Goal: Transaction & Acquisition: Book appointment/travel/reservation

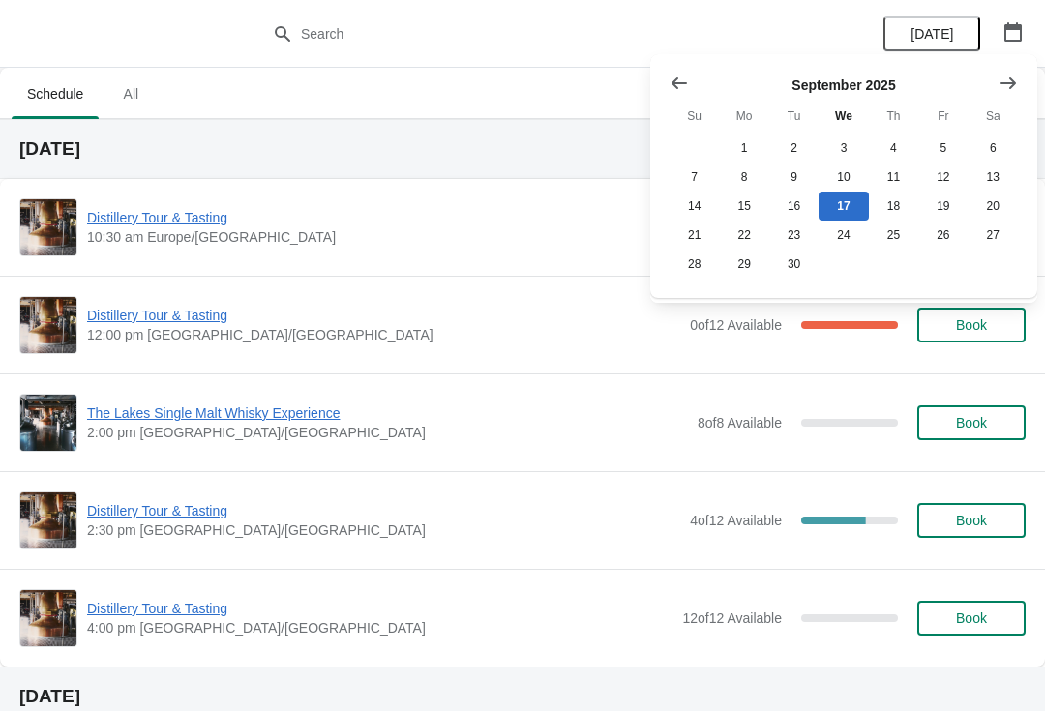
click at [1007, 75] on icon "Show next month, October 2025" at bounding box center [1007, 83] width 19 height 19
click at [740, 201] on button "13" at bounding box center [743, 206] width 49 height 29
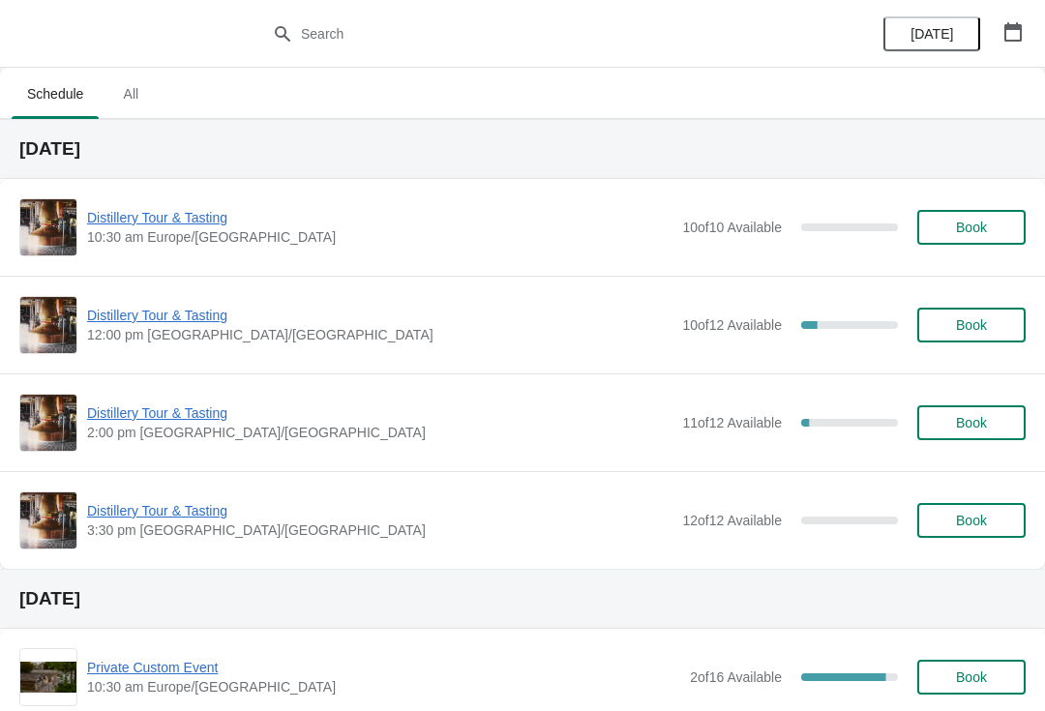
click at [986, 312] on button "Book" at bounding box center [971, 325] width 108 height 35
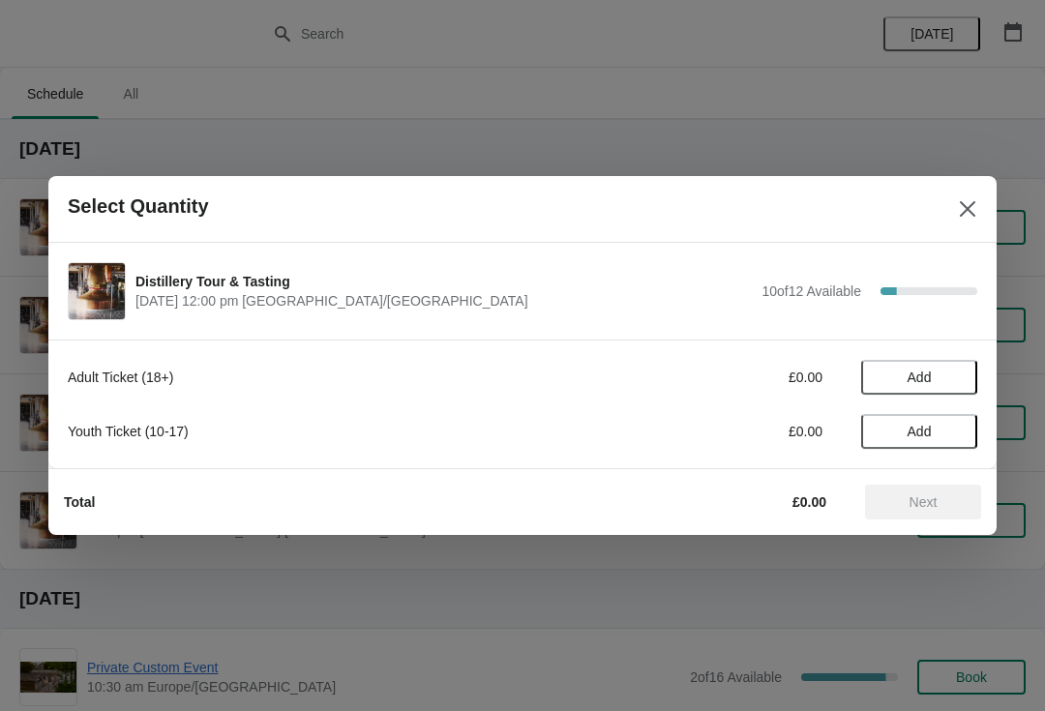
click at [952, 372] on span "Add" at bounding box center [919, 377] width 81 height 15
click at [962, 372] on icon at bounding box center [952, 378] width 20 height 20
click at [915, 517] on button "Next" at bounding box center [923, 502] width 116 height 35
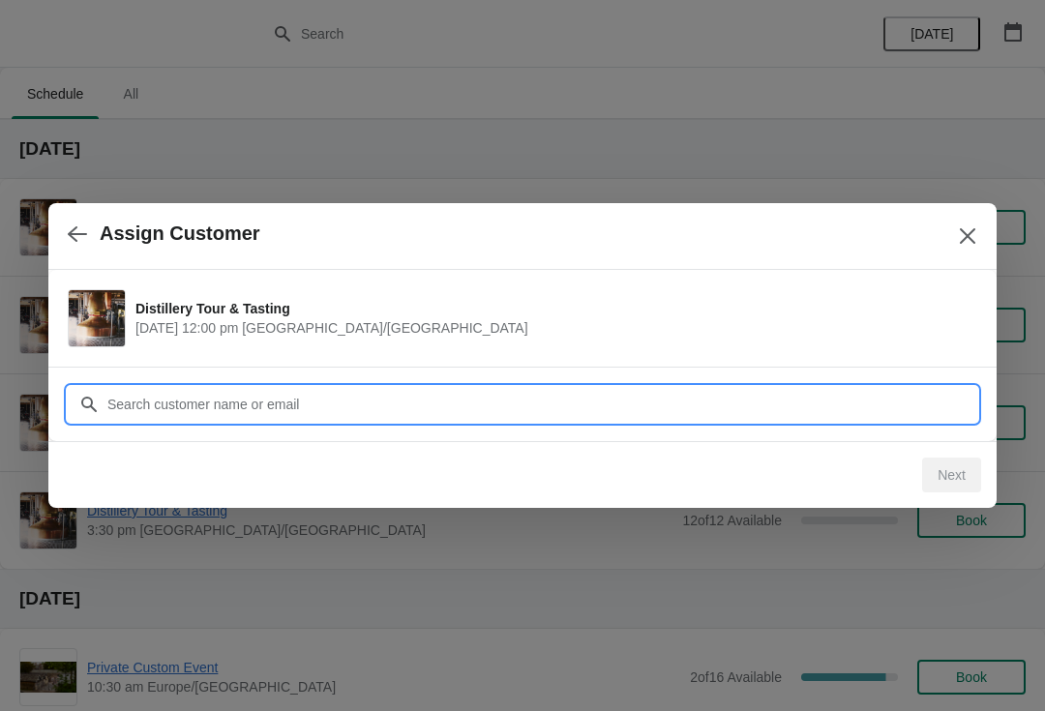
click at [365, 410] on input "Customer" at bounding box center [541, 404] width 871 height 35
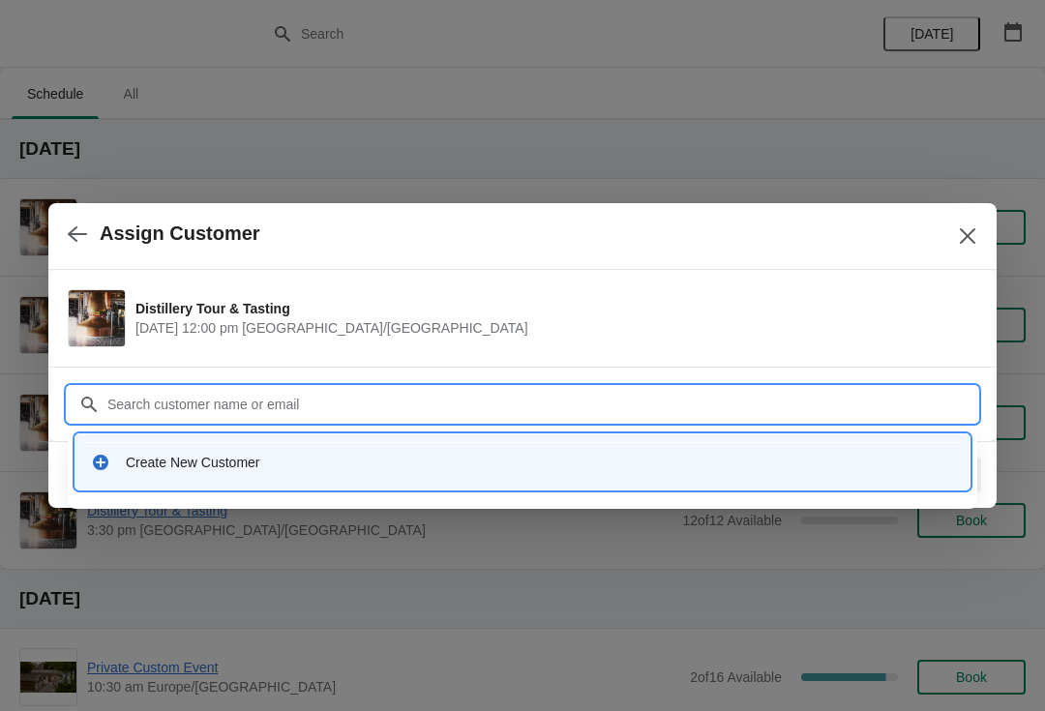
click at [290, 472] on div "Create New Customer" at bounding box center [522, 462] width 879 height 40
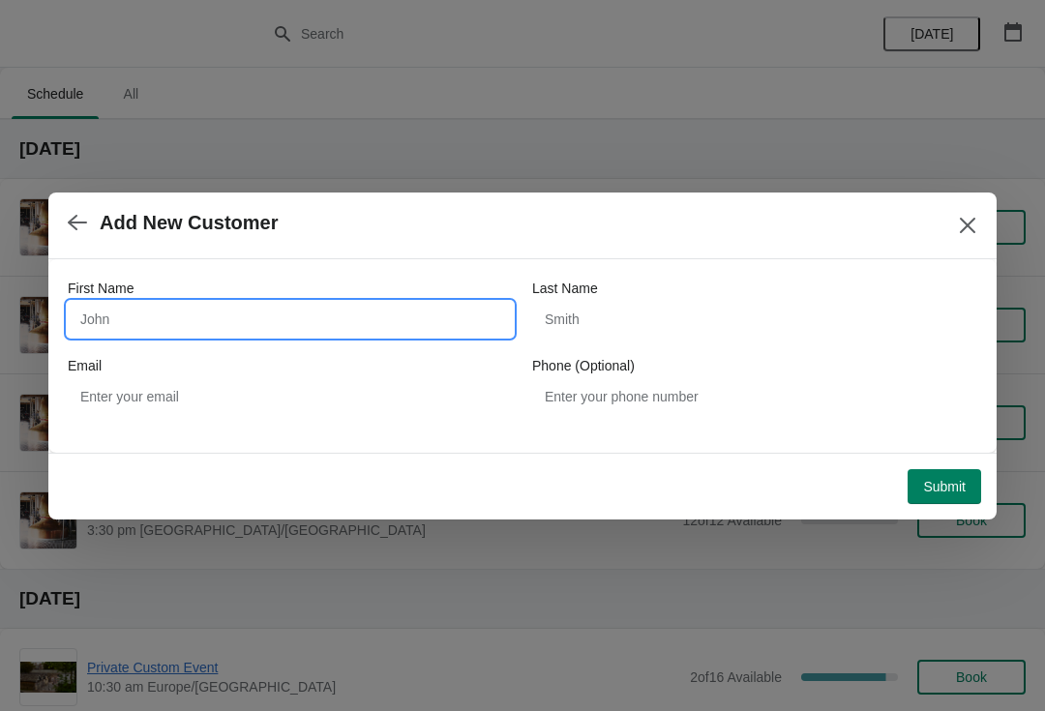
click at [281, 312] on input "First Name" at bounding box center [290, 319] width 445 height 35
type input "O"
type input "Rona"
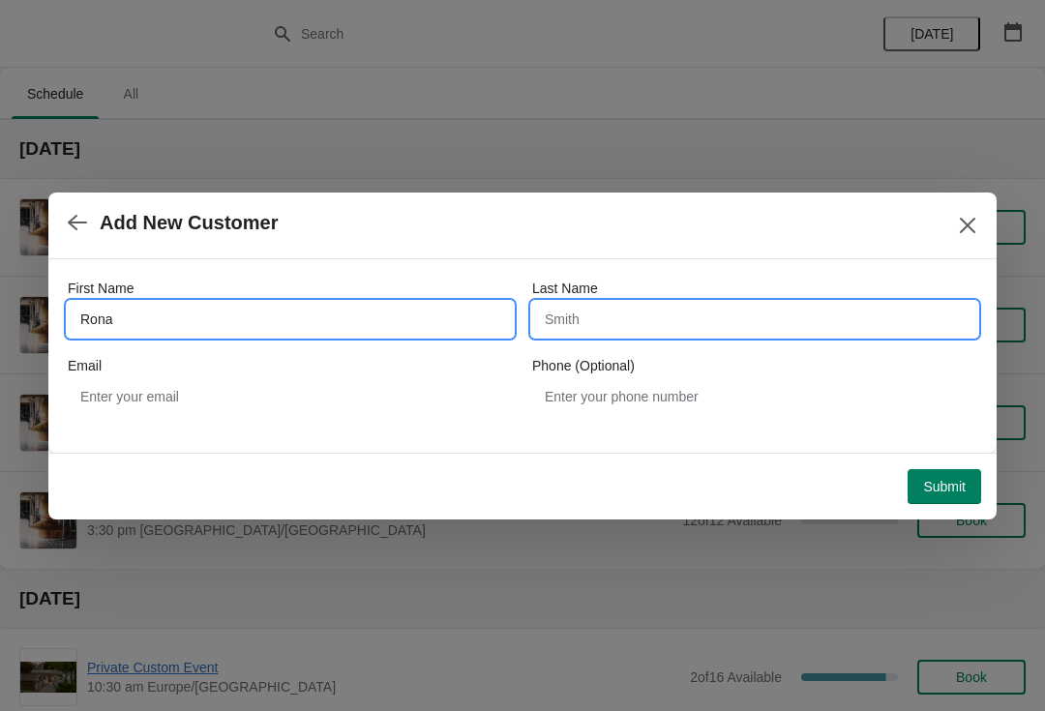
click at [683, 315] on input "Last Name" at bounding box center [754, 319] width 445 height 35
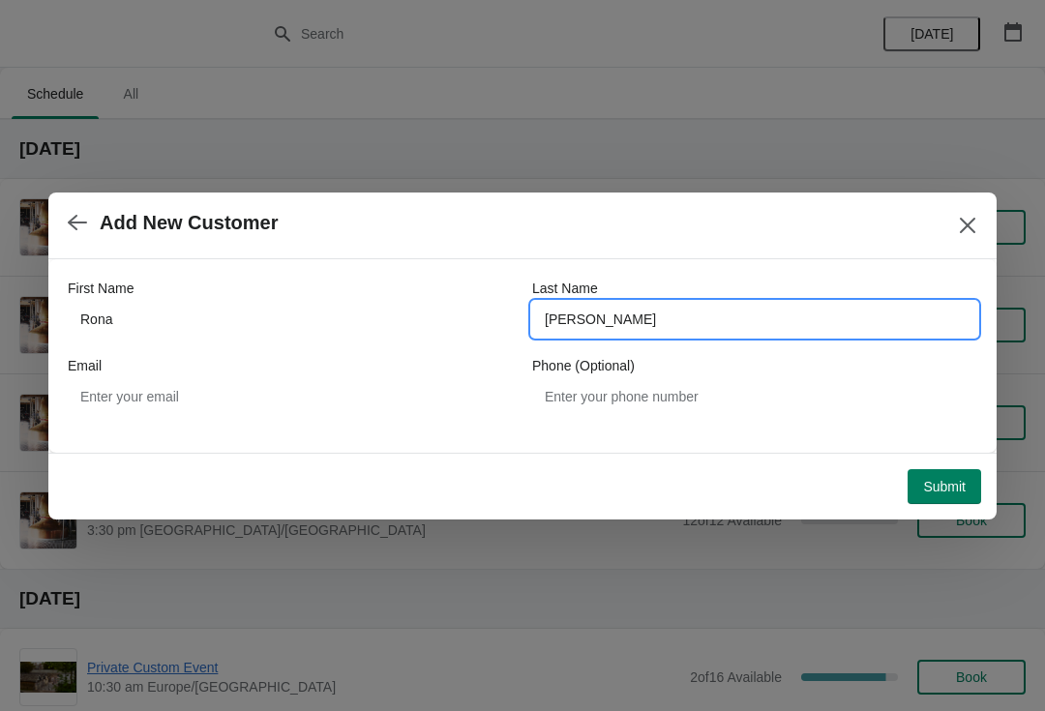
type input "[PERSON_NAME]"
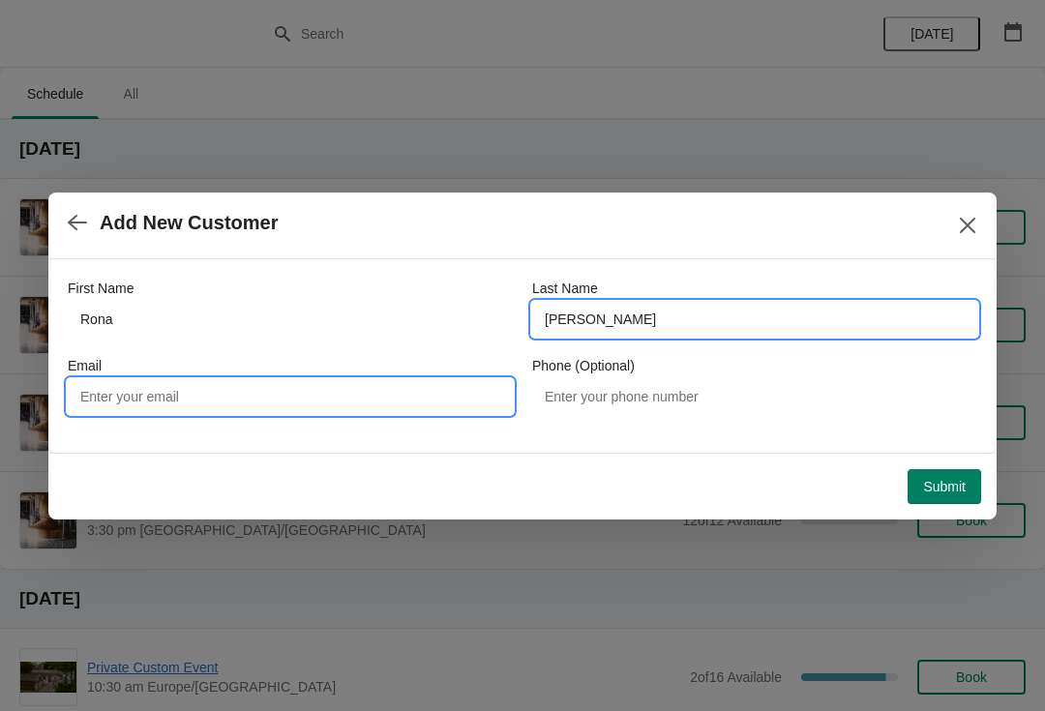
click at [217, 413] on input "Email" at bounding box center [290, 396] width 445 height 35
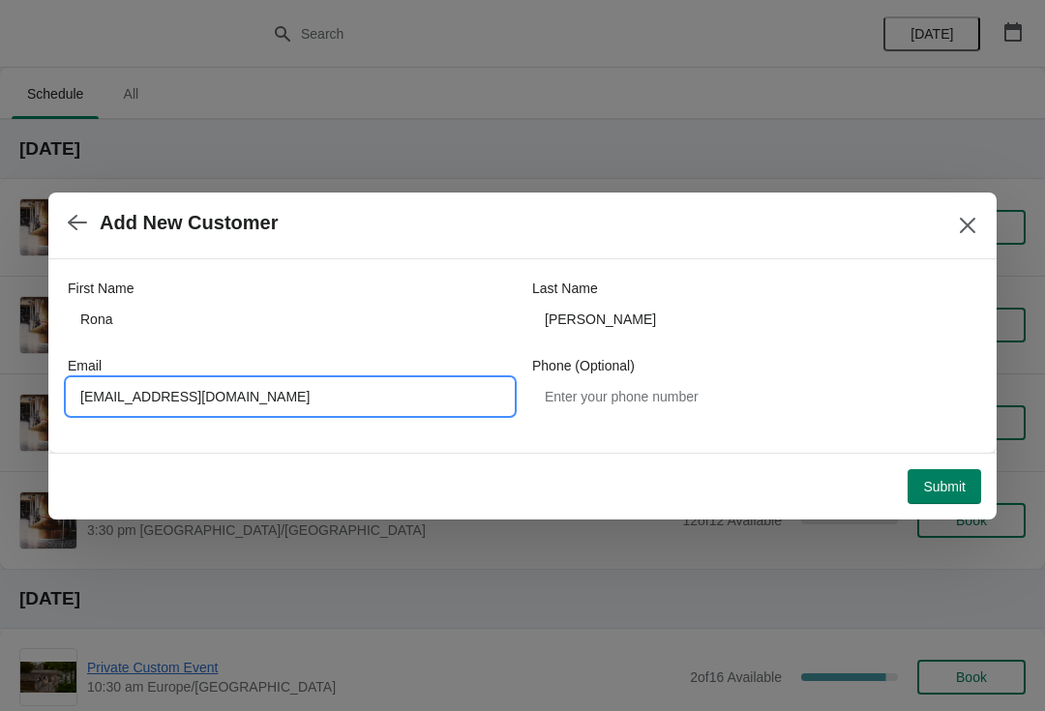
type input "[EMAIL_ADDRESS][DOMAIN_NAME]"
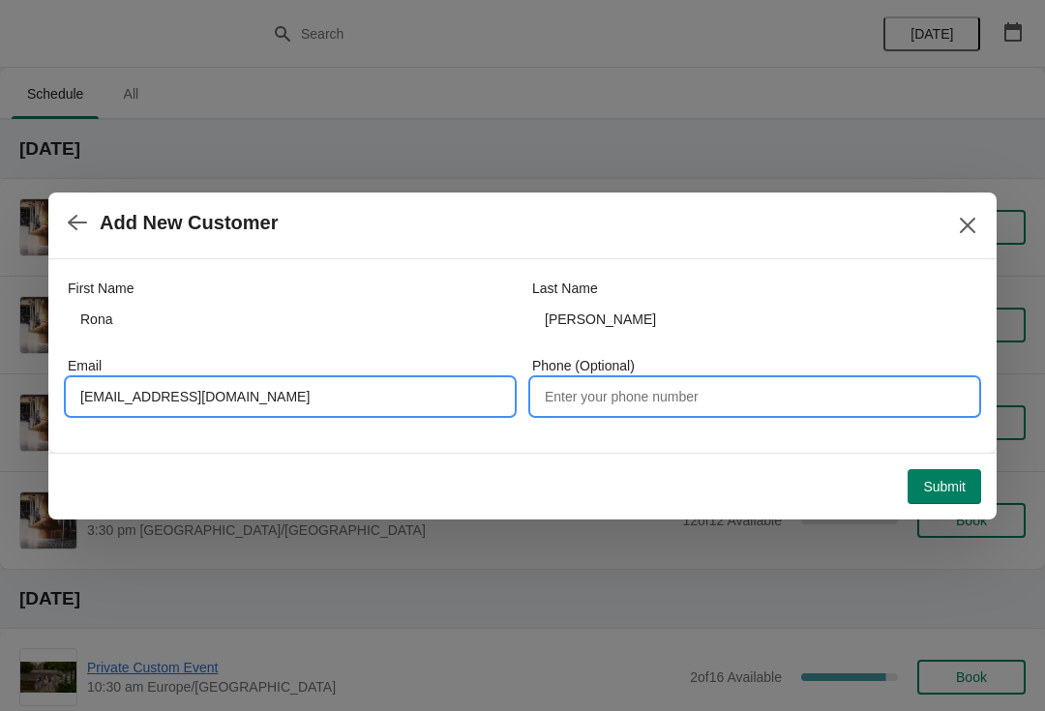
click at [718, 402] on input "Phone (Optional)" at bounding box center [754, 396] width 445 height 35
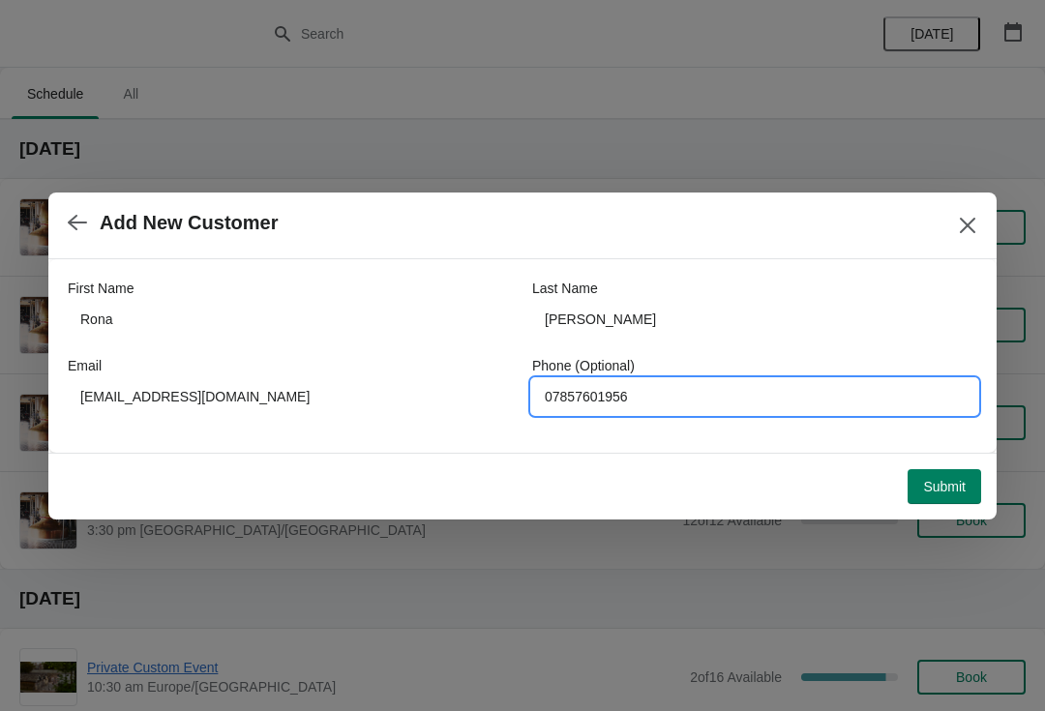
type input "07857601956"
click at [938, 499] on button "Submit" at bounding box center [945, 486] width 74 height 35
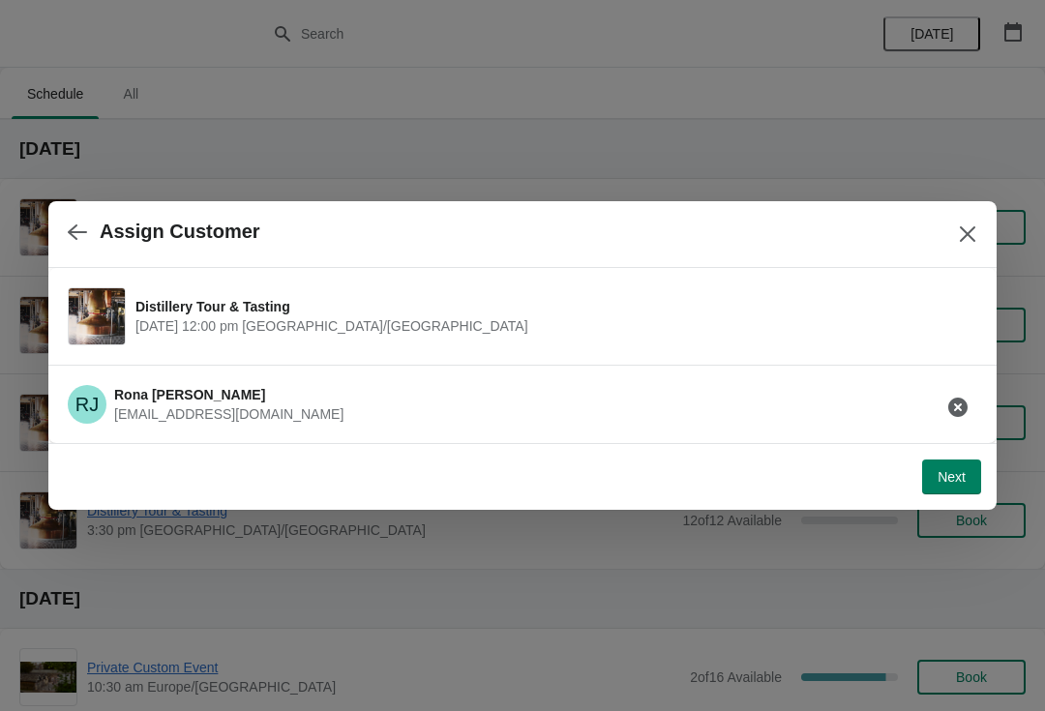
click at [956, 487] on button "Next" at bounding box center [951, 477] width 59 height 35
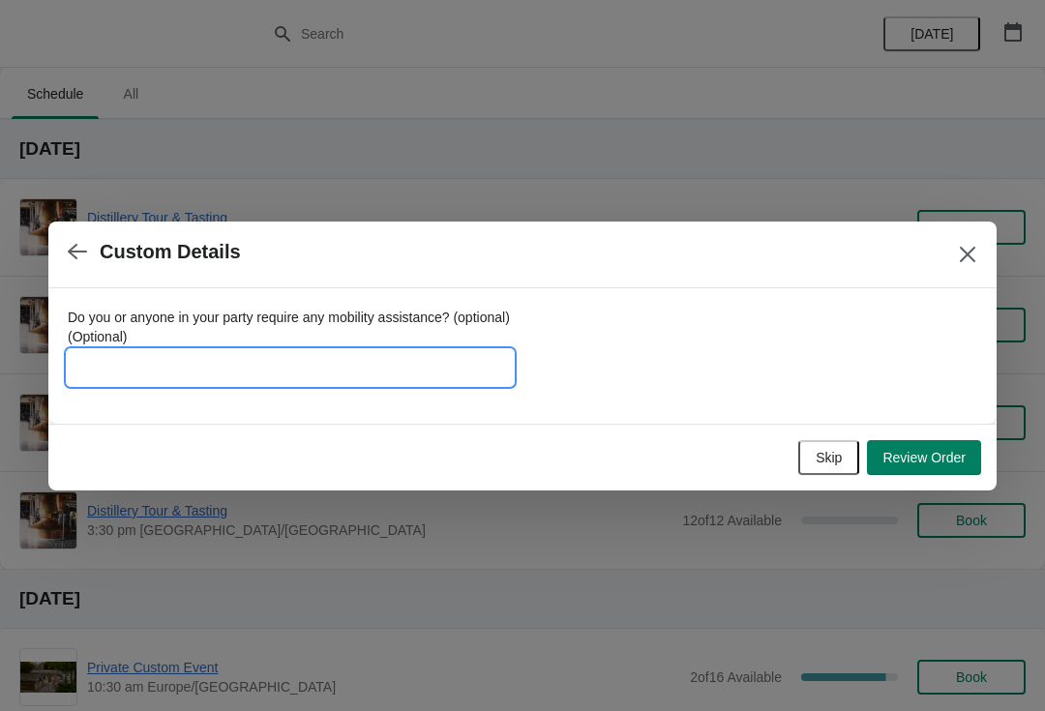
click at [245, 363] on input "Do you or anyone in your party require any mobility assistance? (optional) (Opt…" at bounding box center [290, 367] width 445 height 35
type input "[PERSON_NAME][GEOGRAPHIC_DATA] hote"
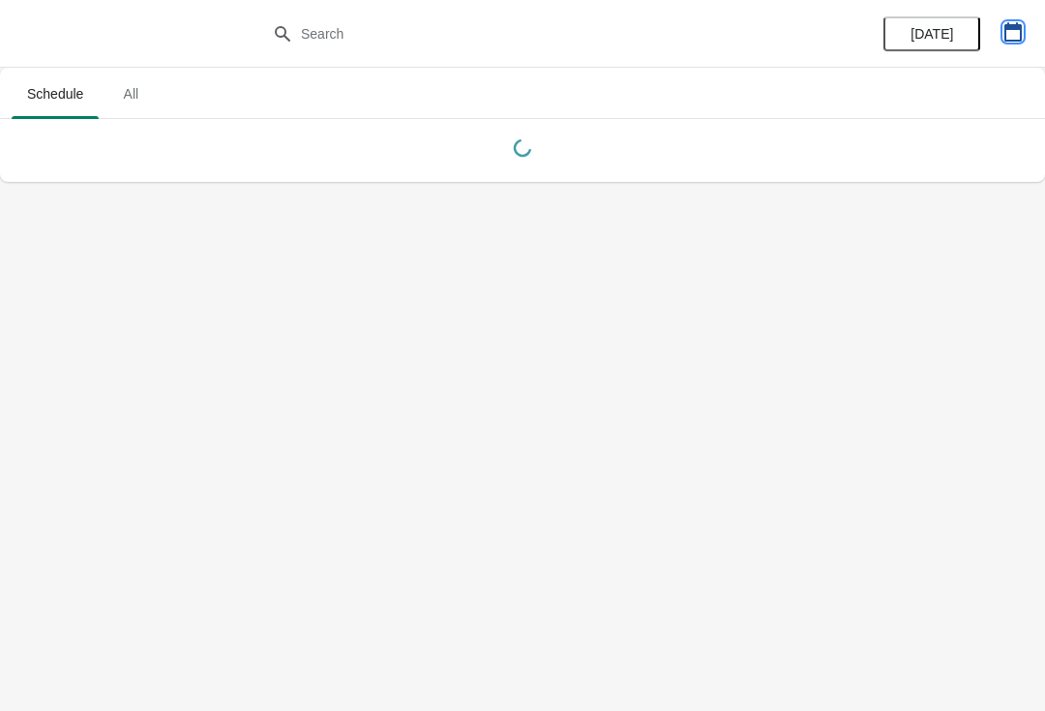
click at [1018, 25] on icon "button" at bounding box center [1012, 31] width 17 height 19
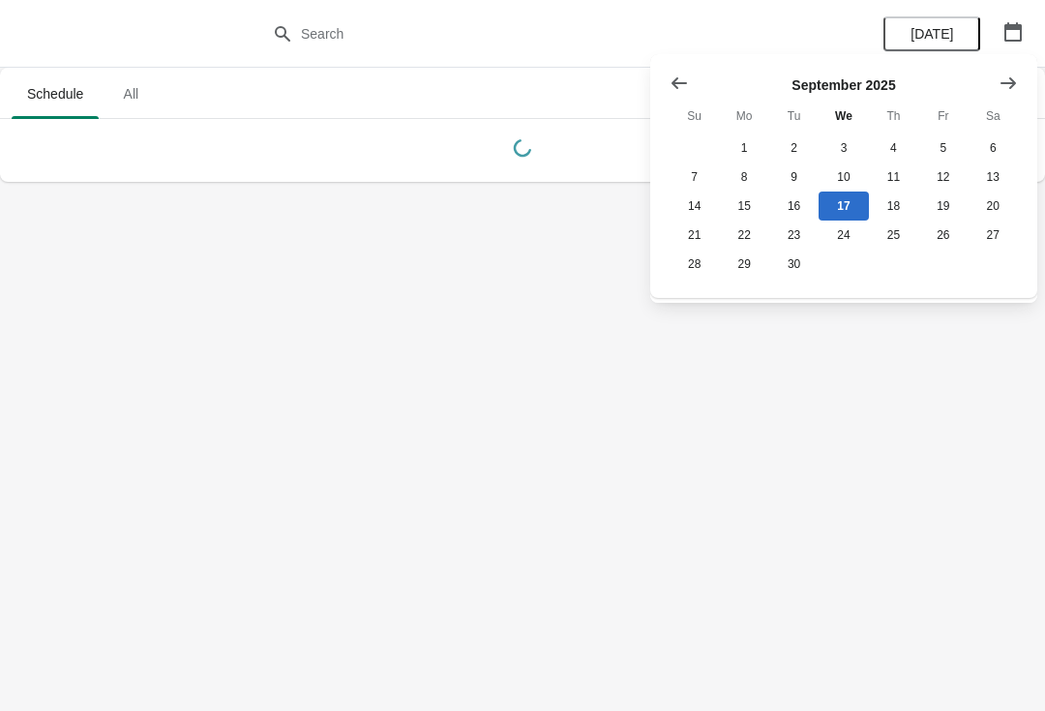
click at [1011, 85] on icon "Show next month, October 2025" at bounding box center [1007, 83] width 19 height 19
click at [698, 277] on button "26" at bounding box center [694, 264] width 49 height 29
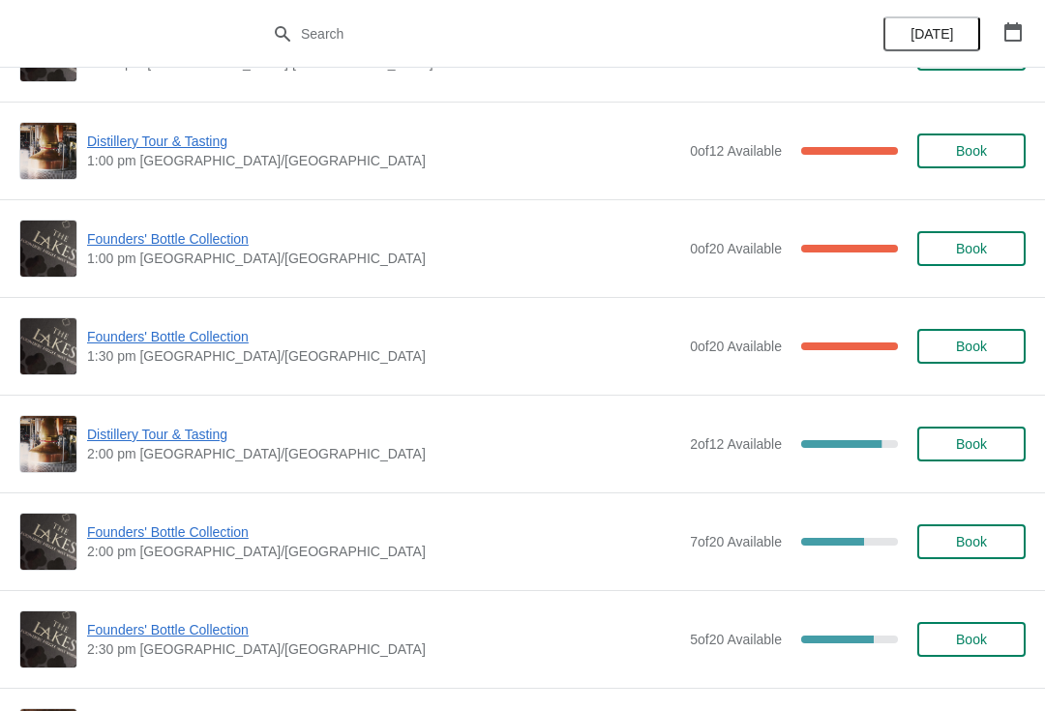
scroll to position [958, 0]
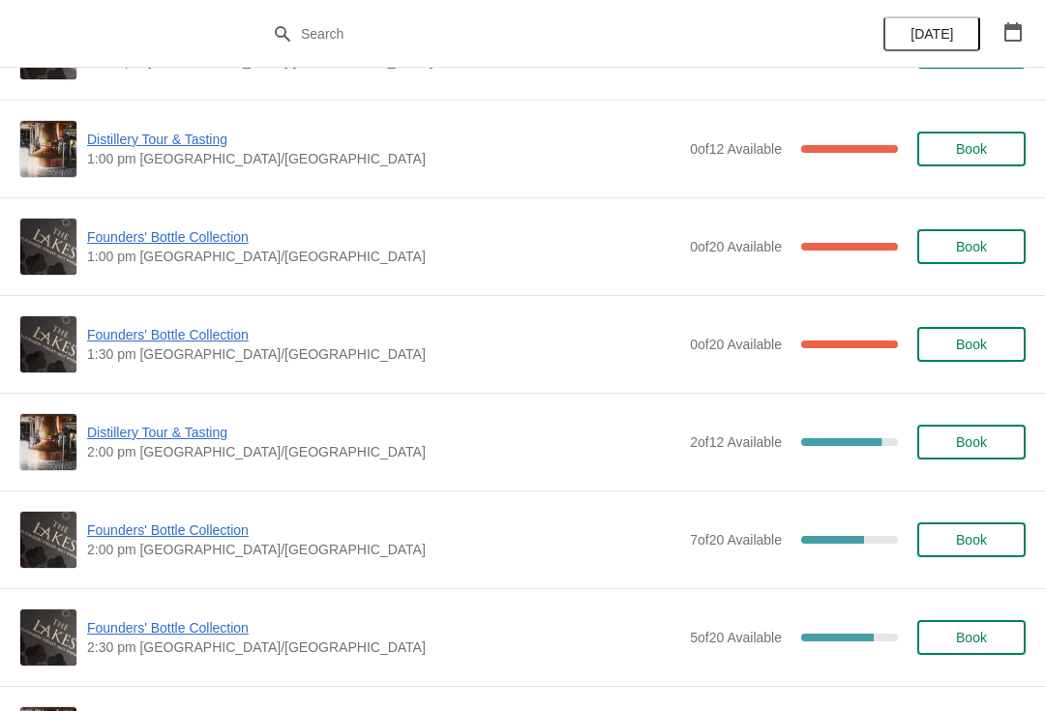
click at [990, 549] on button "Book" at bounding box center [971, 539] width 108 height 35
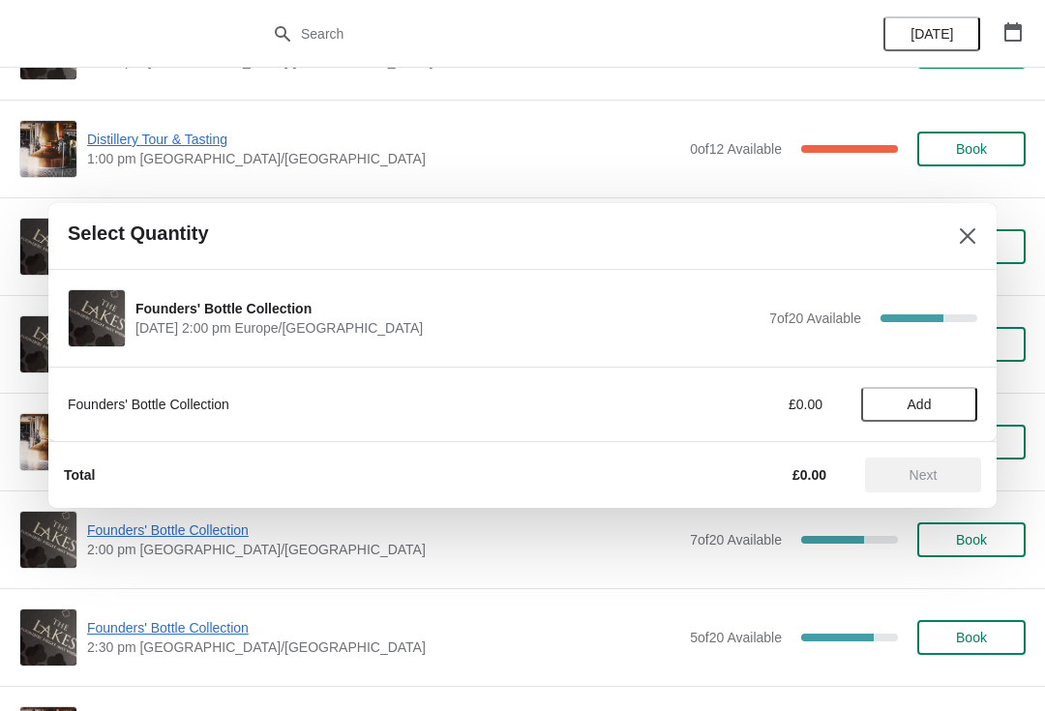
click at [938, 412] on button "Add" at bounding box center [919, 404] width 116 height 35
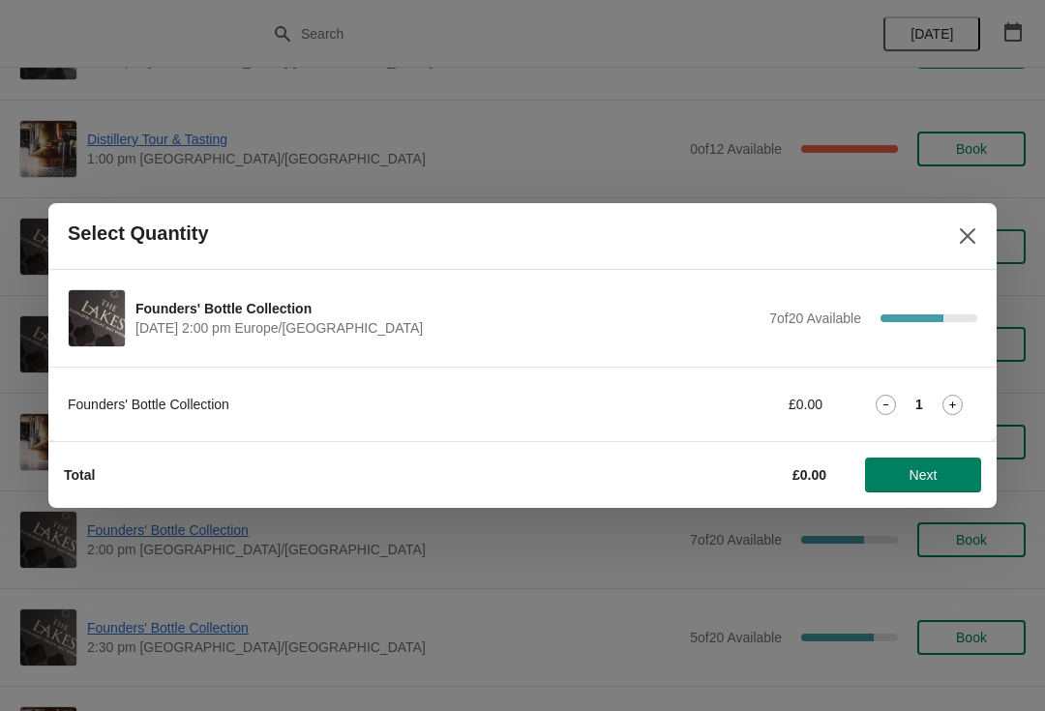
click at [930, 486] on button "Next" at bounding box center [923, 475] width 116 height 35
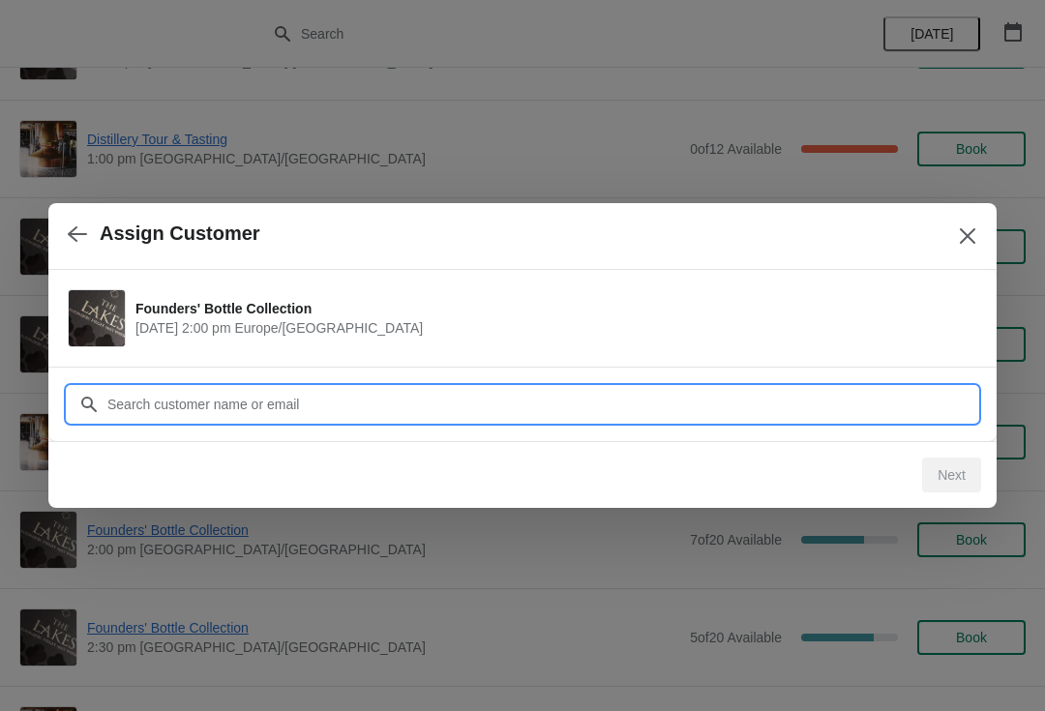
click at [423, 413] on input "Customer" at bounding box center [541, 404] width 871 height 35
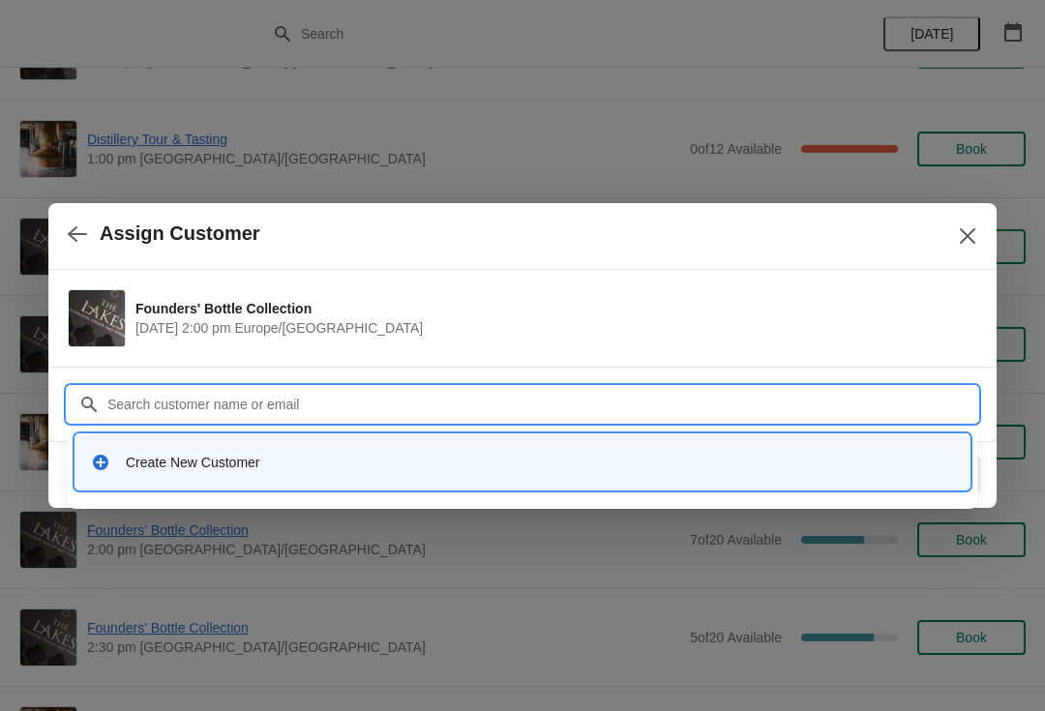
click at [216, 474] on div "Create New Customer" at bounding box center [522, 462] width 879 height 40
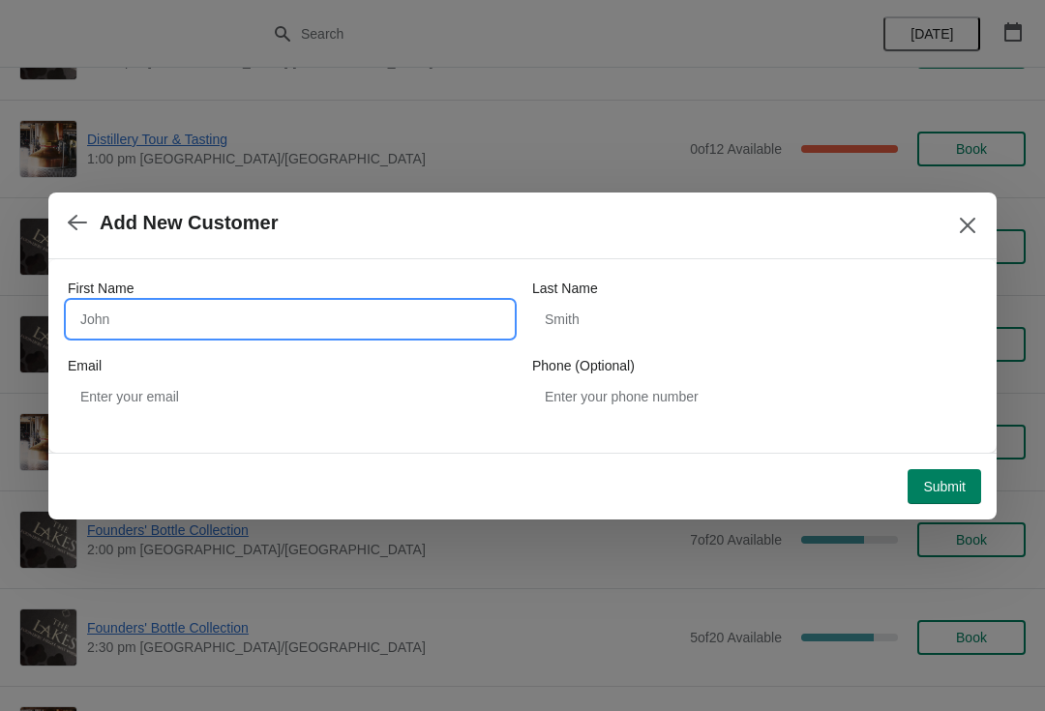
click at [233, 316] on input "First Name" at bounding box center [290, 319] width 445 height 35
type input "John"
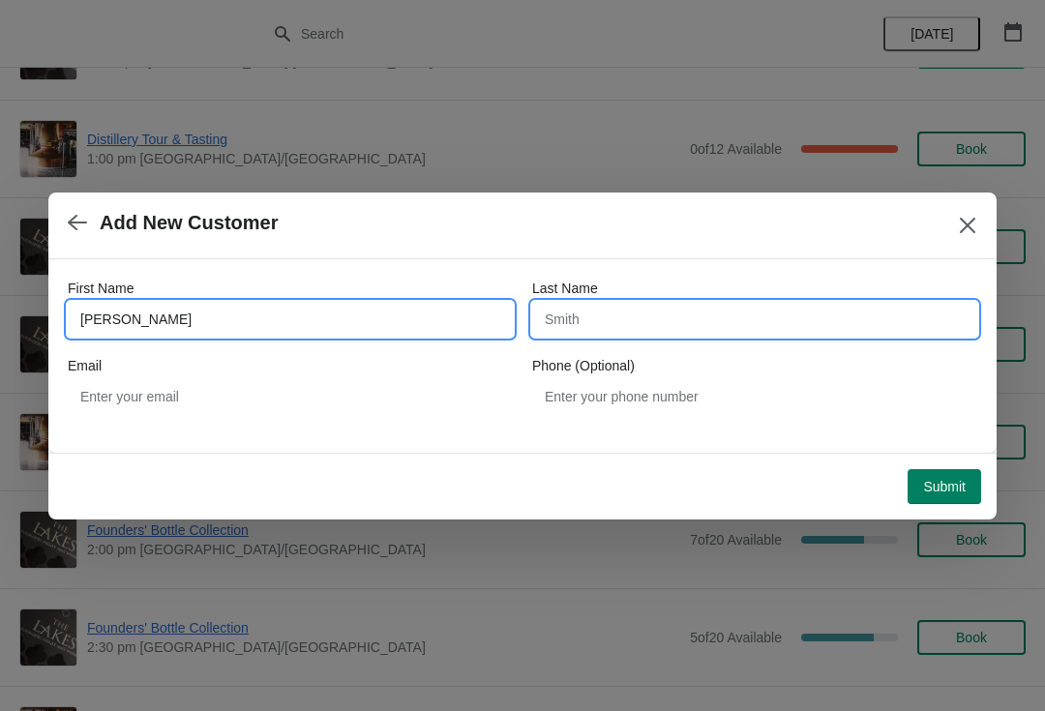
click at [672, 317] on input "Last Name" at bounding box center [754, 319] width 445 height 35
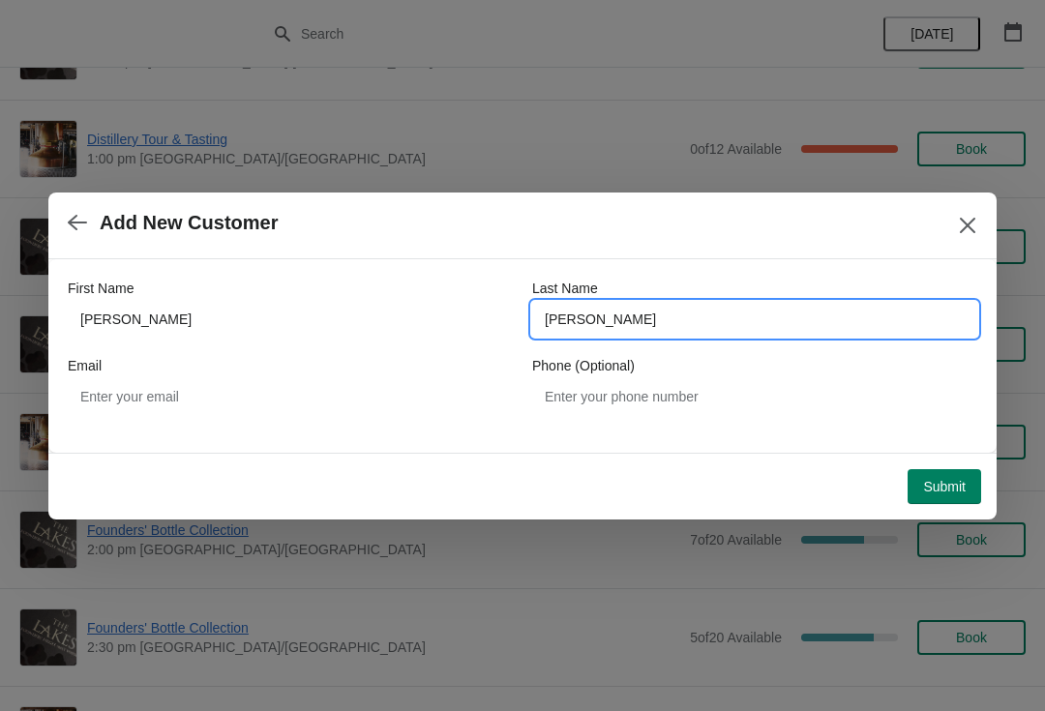
type input "Eggleton"
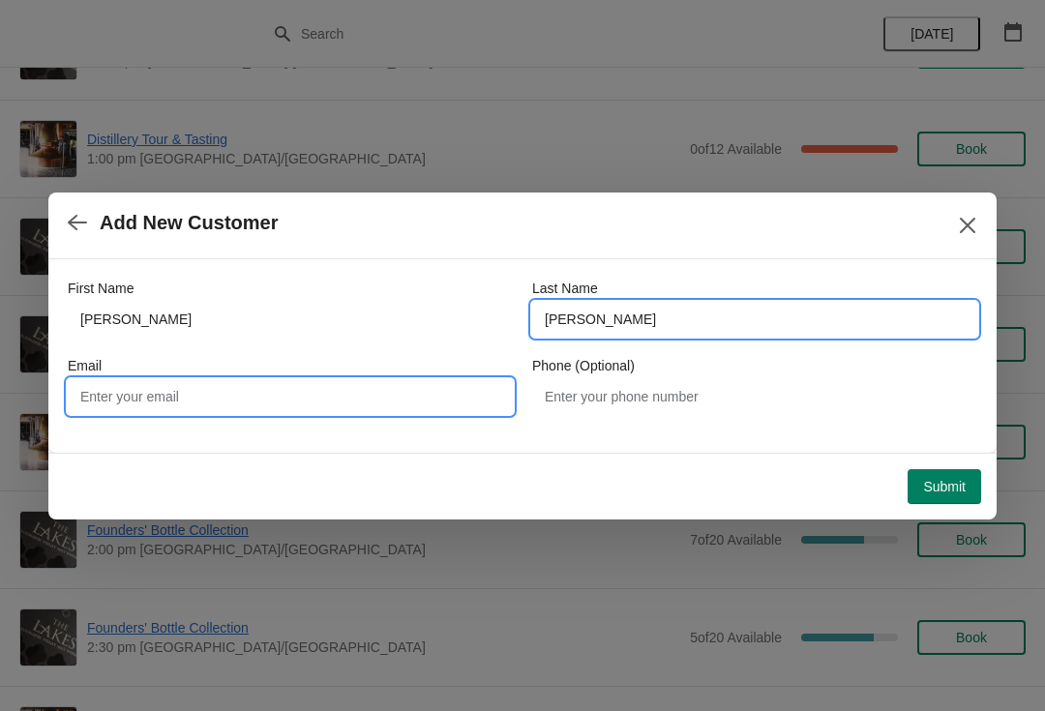
click at [207, 400] on input "Email" at bounding box center [290, 396] width 445 height 35
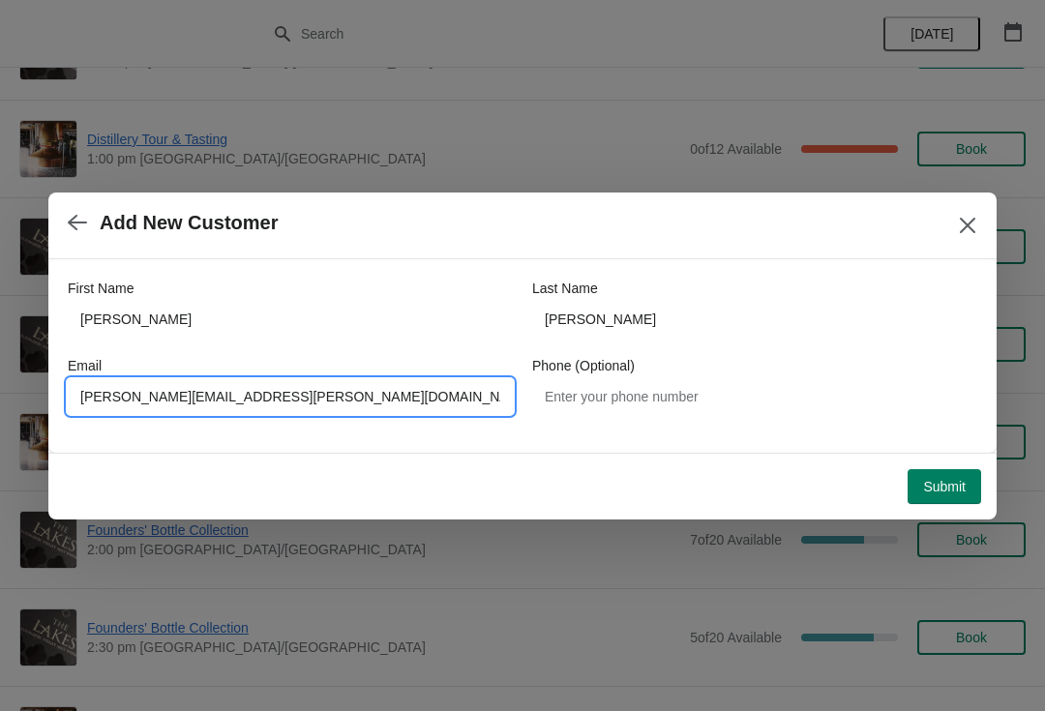
type input "[PERSON_NAME][EMAIL_ADDRESS][PERSON_NAME][DOMAIN_NAME]"
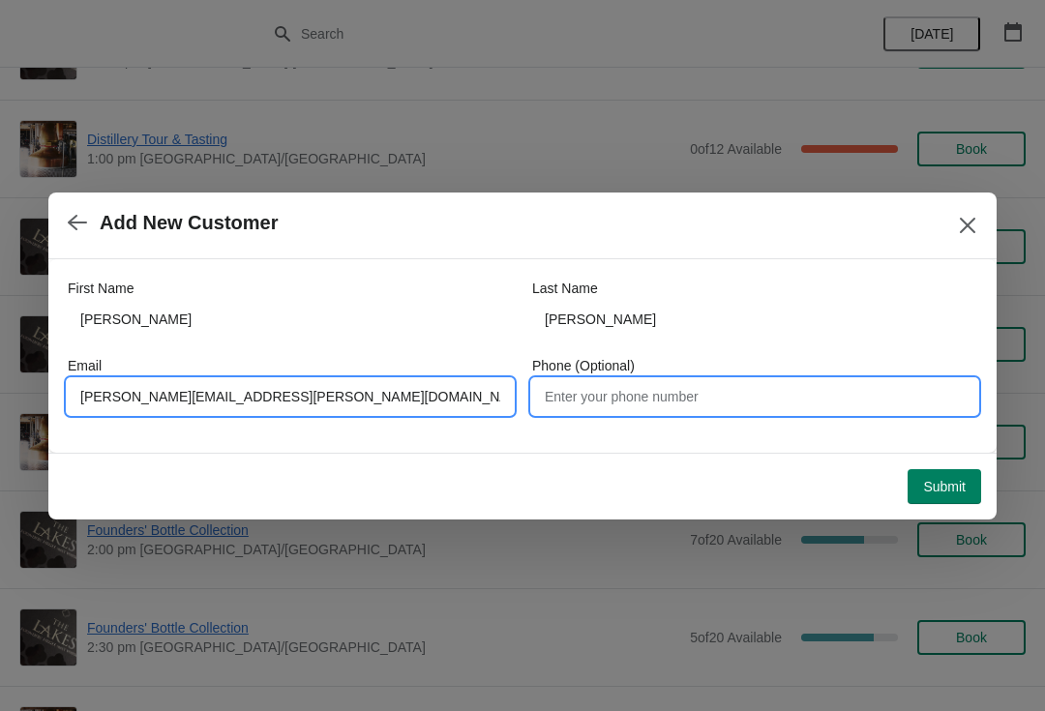
click at [643, 398] on input "Phone (Optional)" at bounding box center [754, 396] width 445 height 35
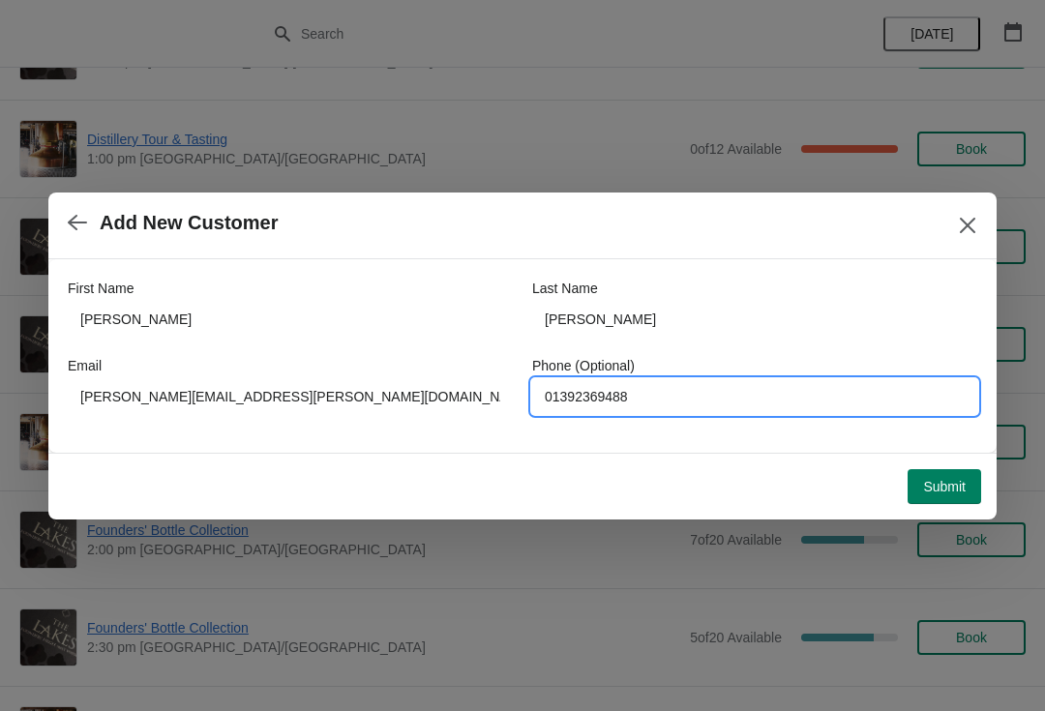
type input "01392369488"
click at [947, 491] on span "Submit" at bounding box center [944, 486] width 43 height 15
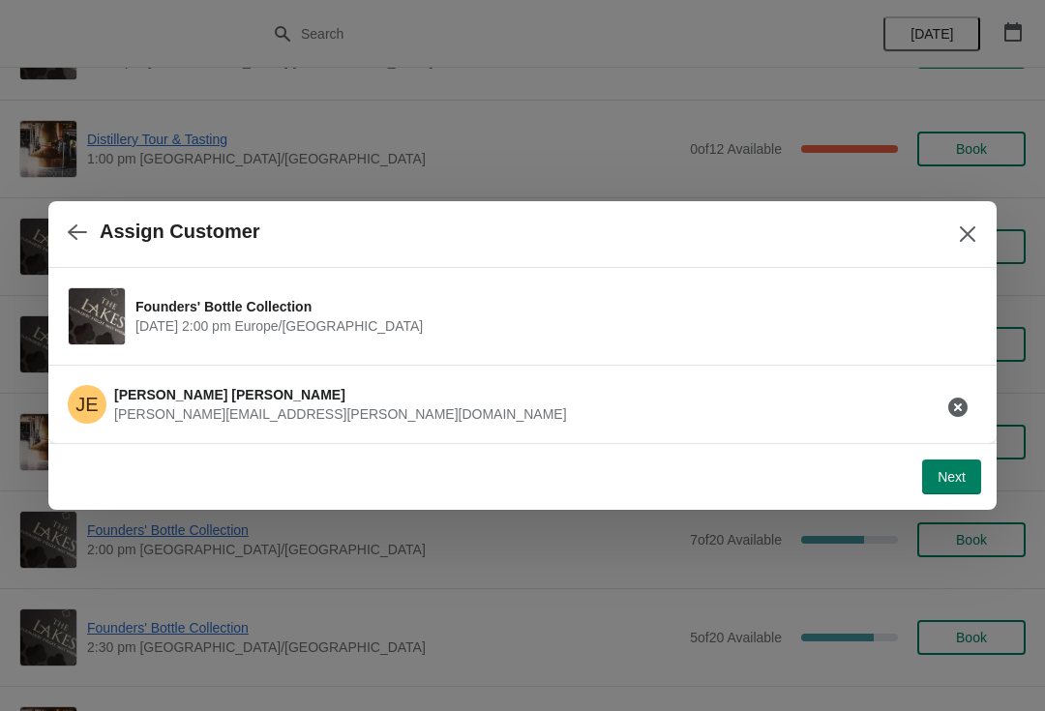
click at [948, 491] on button "Next" at bounding box center [951, 477] width 59 height 35
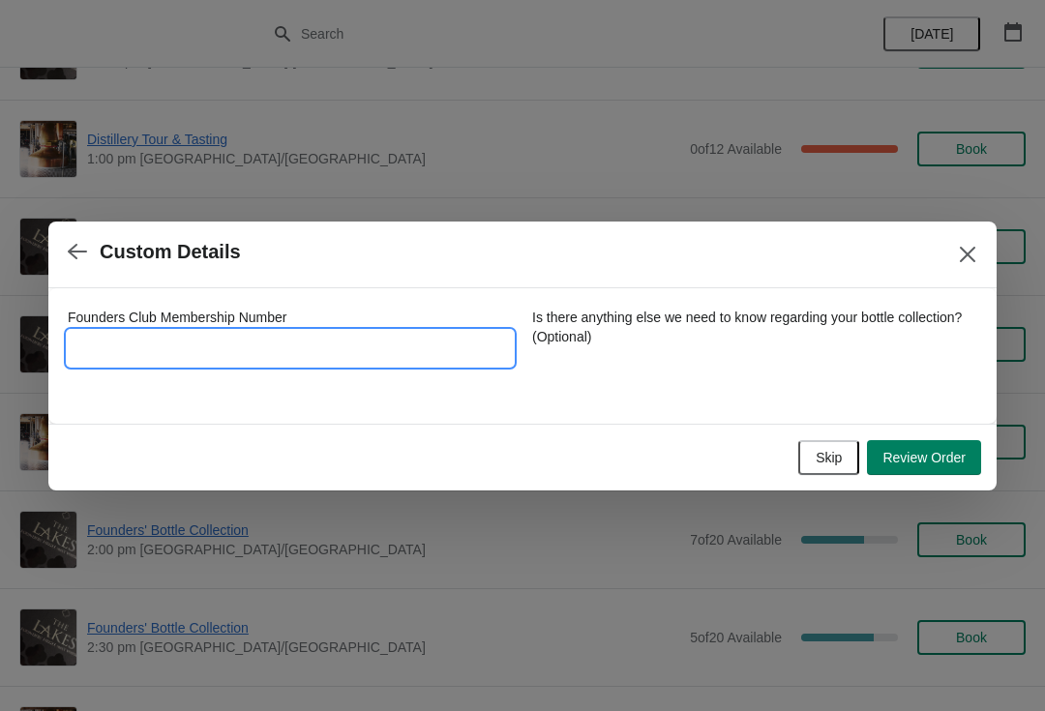
click at [227, 337] on input "Founders Club Membership Number" at bounding box center [290, 348] width 445 height 35
type input "701"
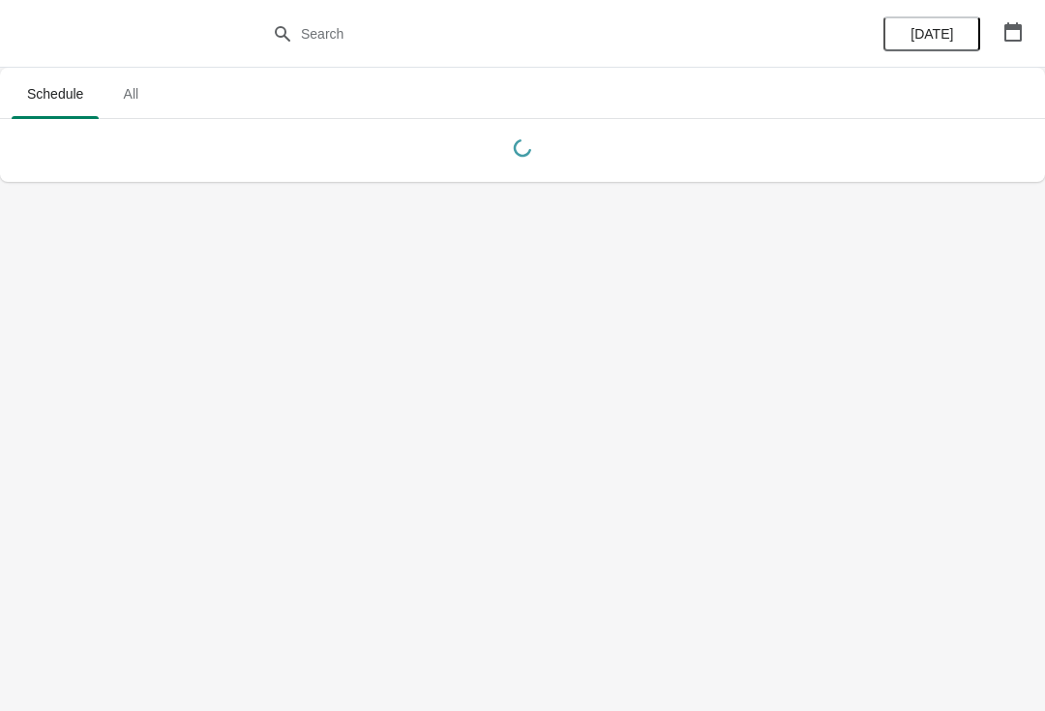
click at [1009, 39] on icon "button" at bounding box center [1012, 31] width 19 height 19
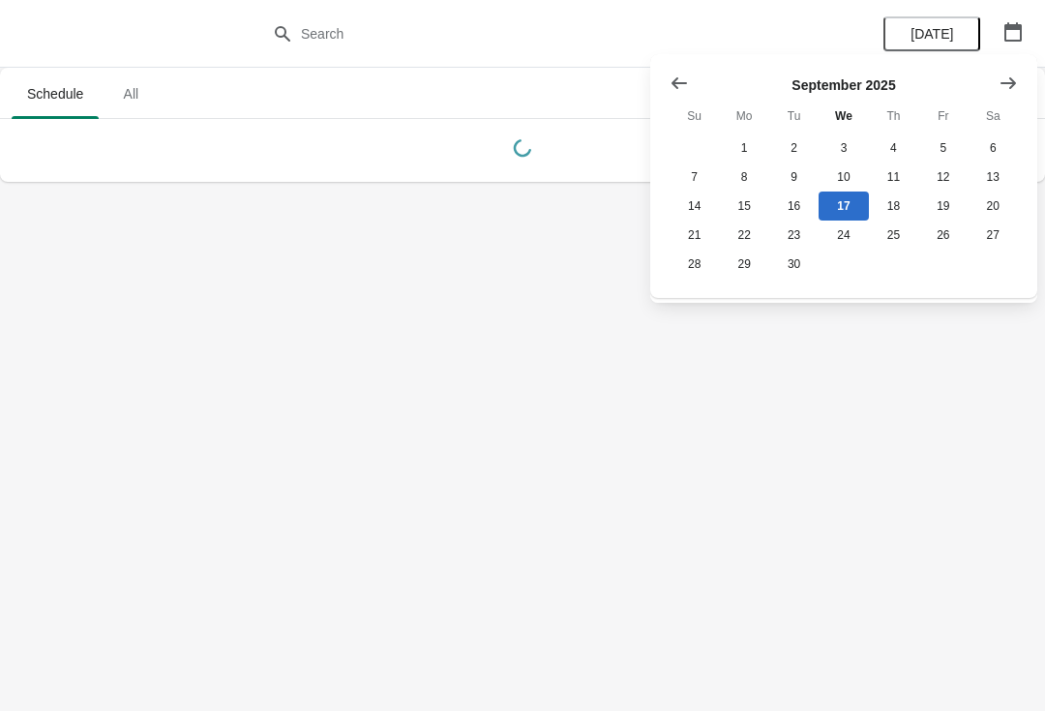
click at [1010, 85] on icon "Show next month, October 2025" at bounding box center [1007, 83] width 19 height 19
click at [690, 279] on button "26" at bounding box center [694, 264] width 49 height 29
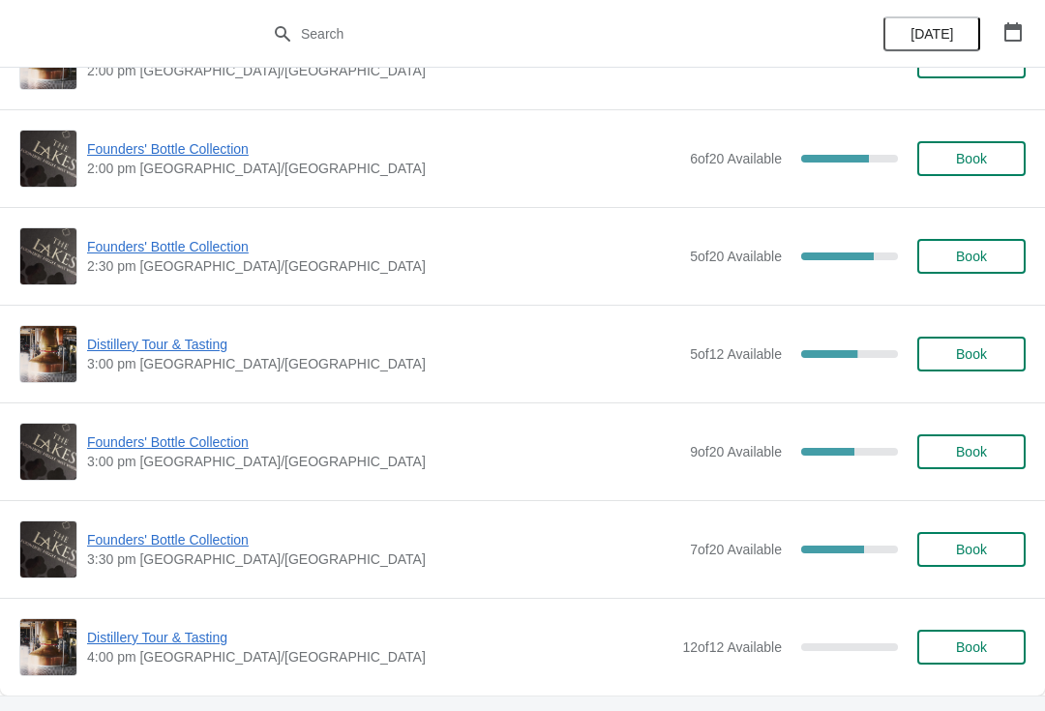
scroll to position [1340, 0]
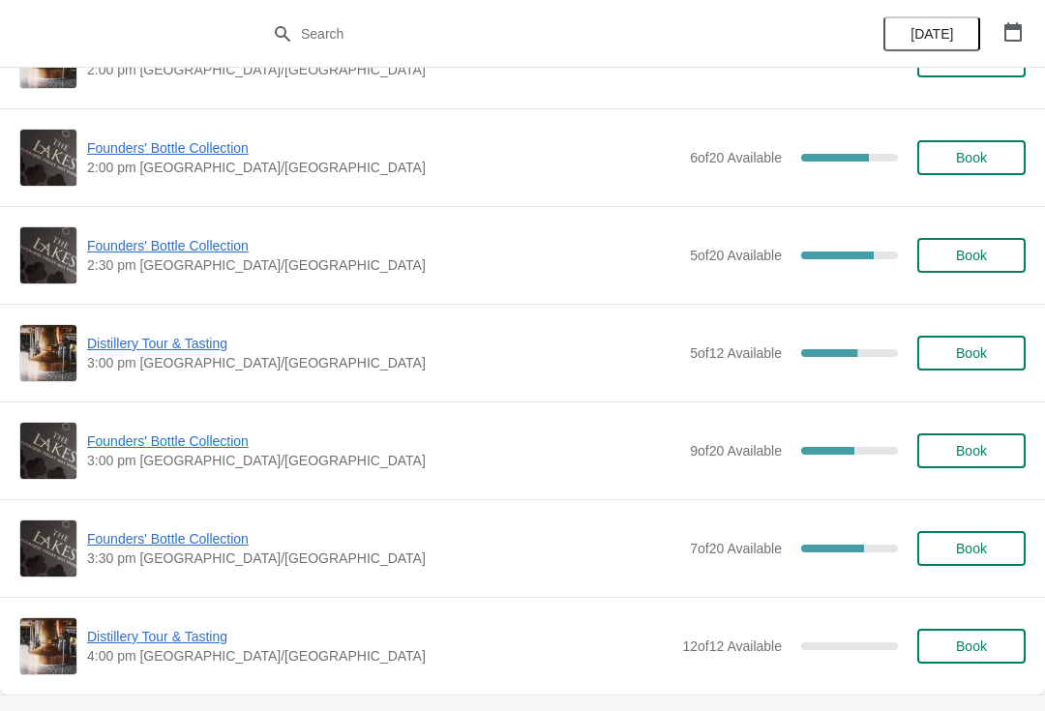
click at [60, 626] on img at bounding box center [48, 646] width 56 height 56
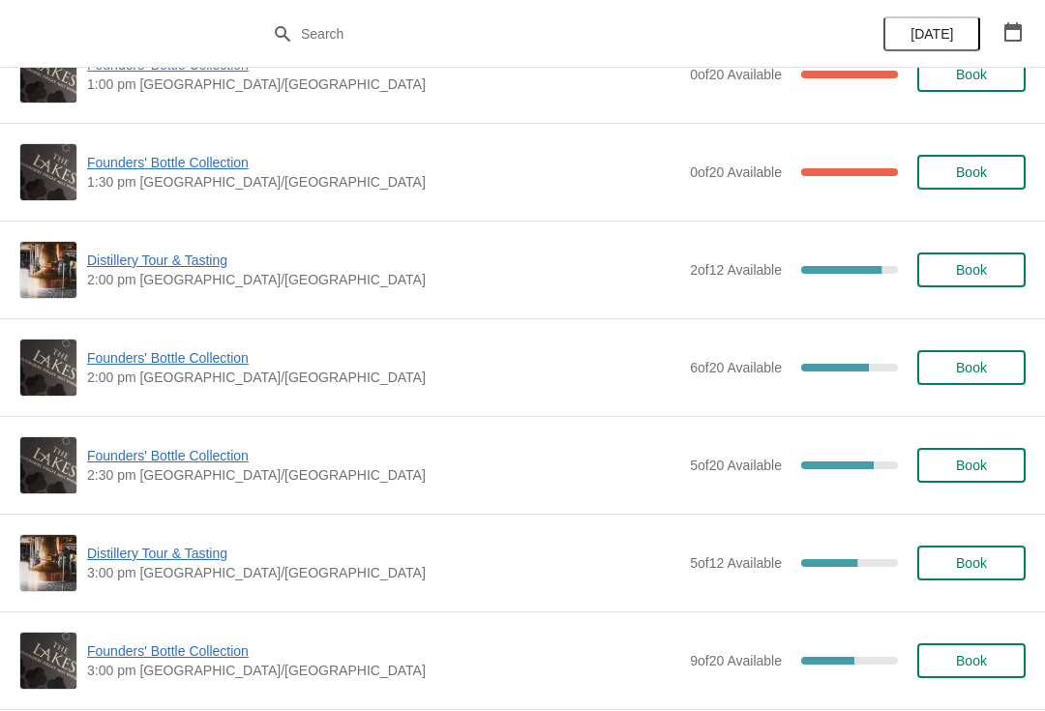
scroll to position [1132, 0]
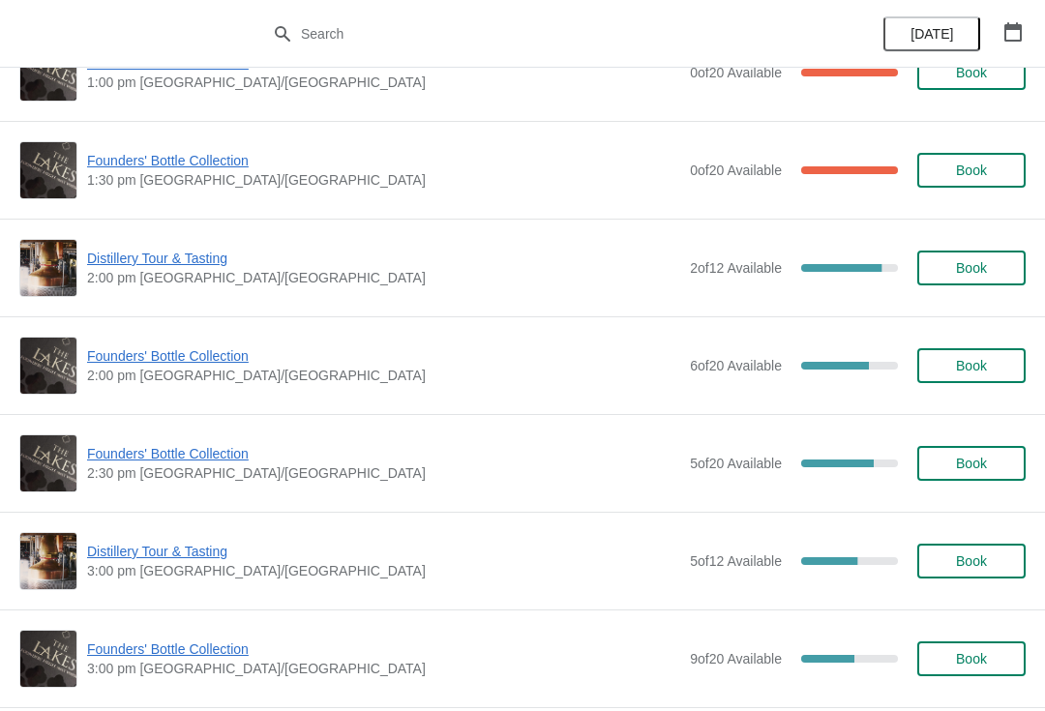
click at [188, 364] on span "Founders' Bottle Collection" at bounding box center [383, 355] width 593 height 19
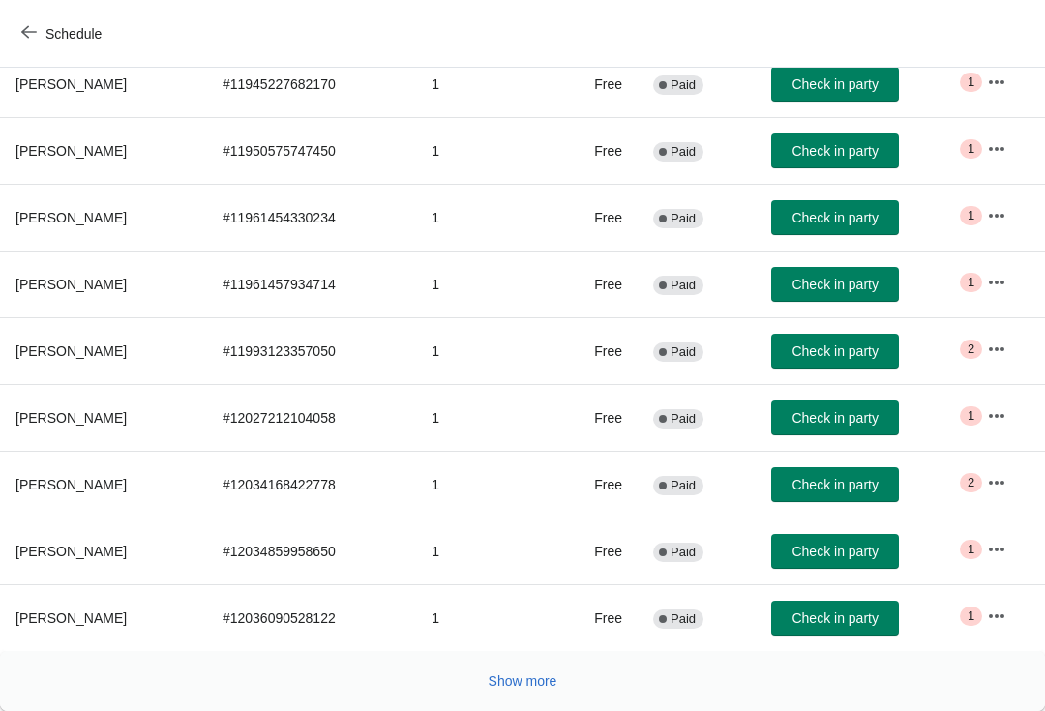
scroll to position [317, 0]
click at [532, 691] on button "Show more" at bounding box center [523, 681] width 84 height 35
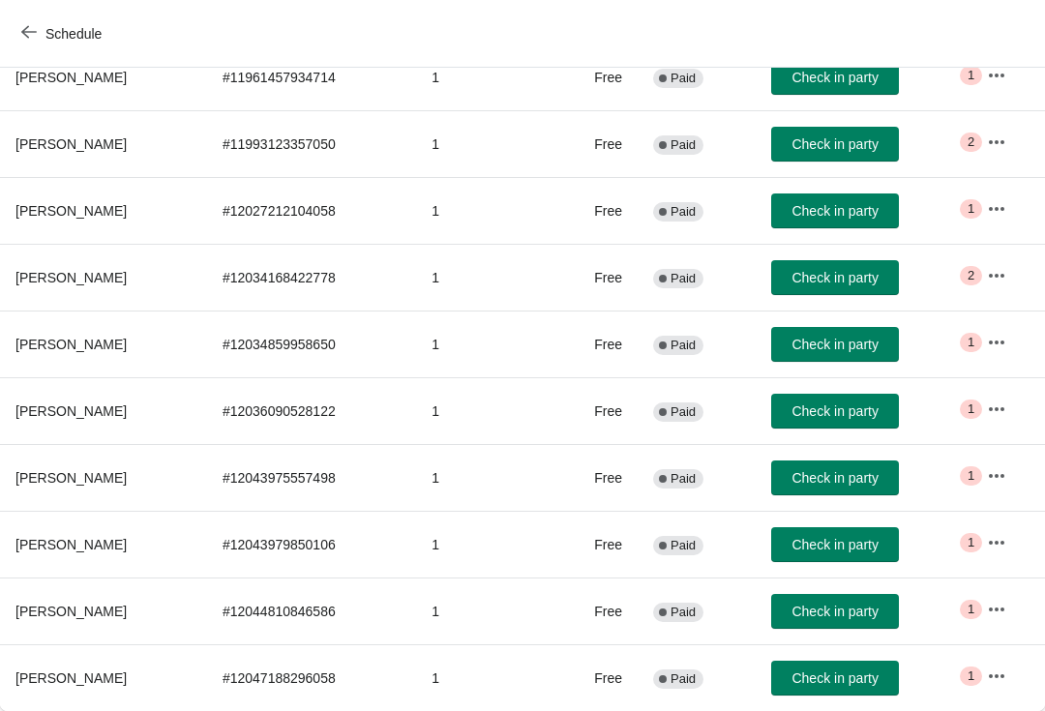
scroll to position [524, 0]
click at [991, 704] on td "Critical 1" at bounding box center [1008, 677] width 74 height 67
click at [1011, 690] on button "button" at bounding box center [996, 676] width 35 height 35
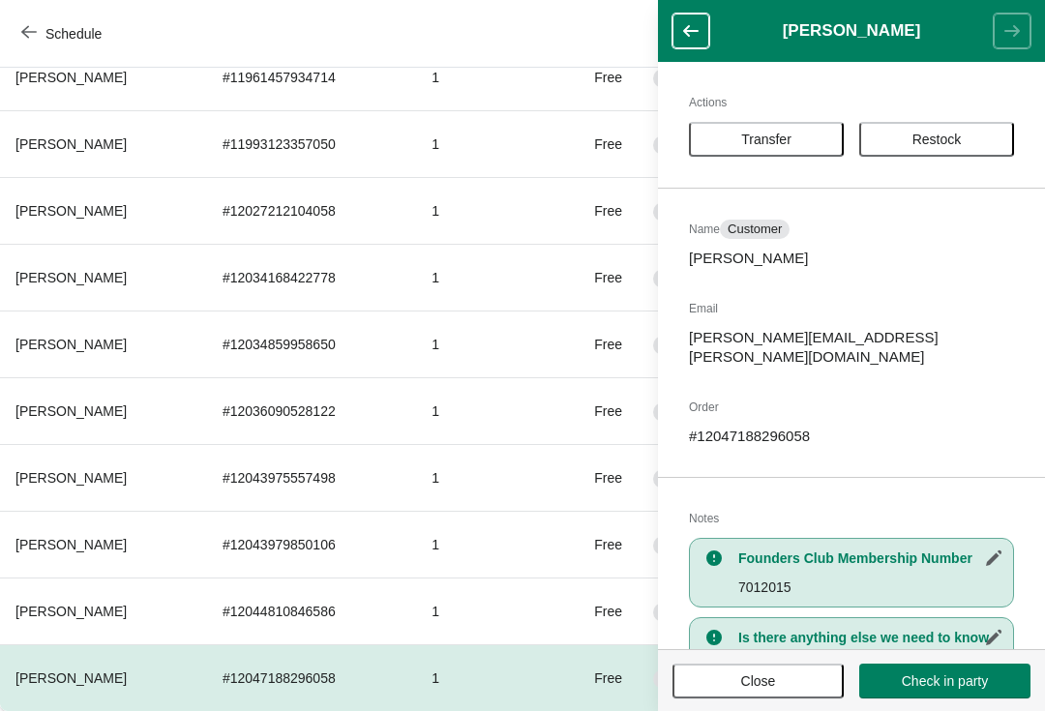
click at [760, 134] on span "Transfer" at bounding box center [766, 139] width 50 height 15
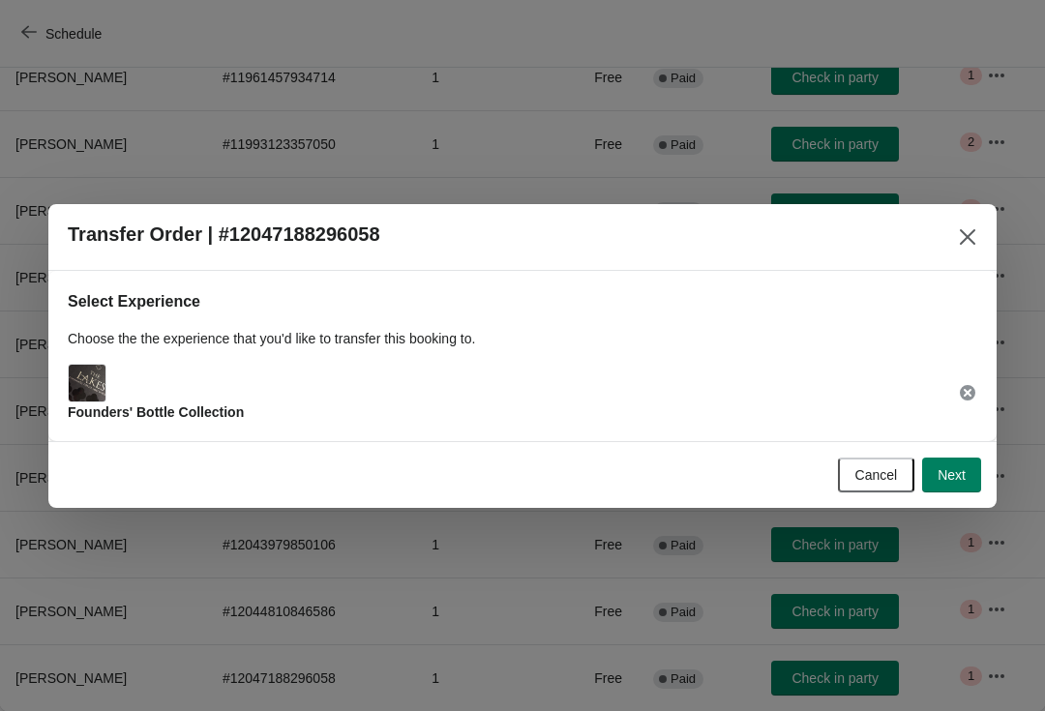
click at [967, 484] on button "Next" at bounding box center [951, 475] width 59 height 35
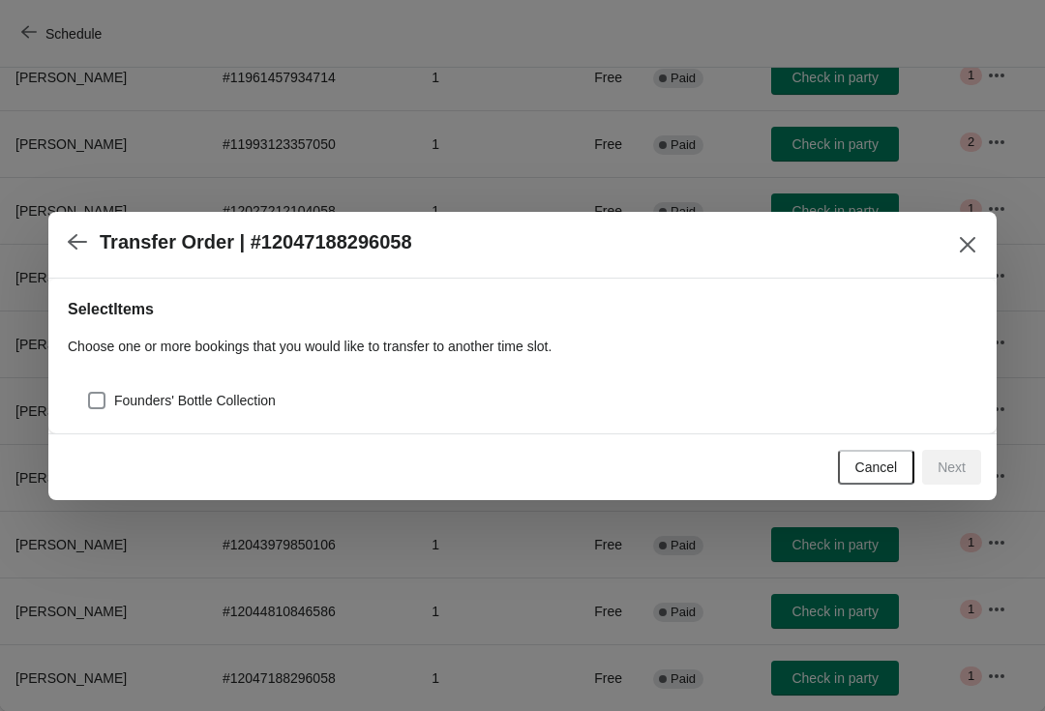
click at [83, 408] on div "Founders' Bottle Collection" at bounding box center [522, 393] width 909 height 43
click at [97, 395] on span at bounding box center [96, 400] width 17 height 17
click at [89, 393] on input "Founders' Bottle Collection" at bounding box center [88, 392] width 1 height 1
checkbox input "true"
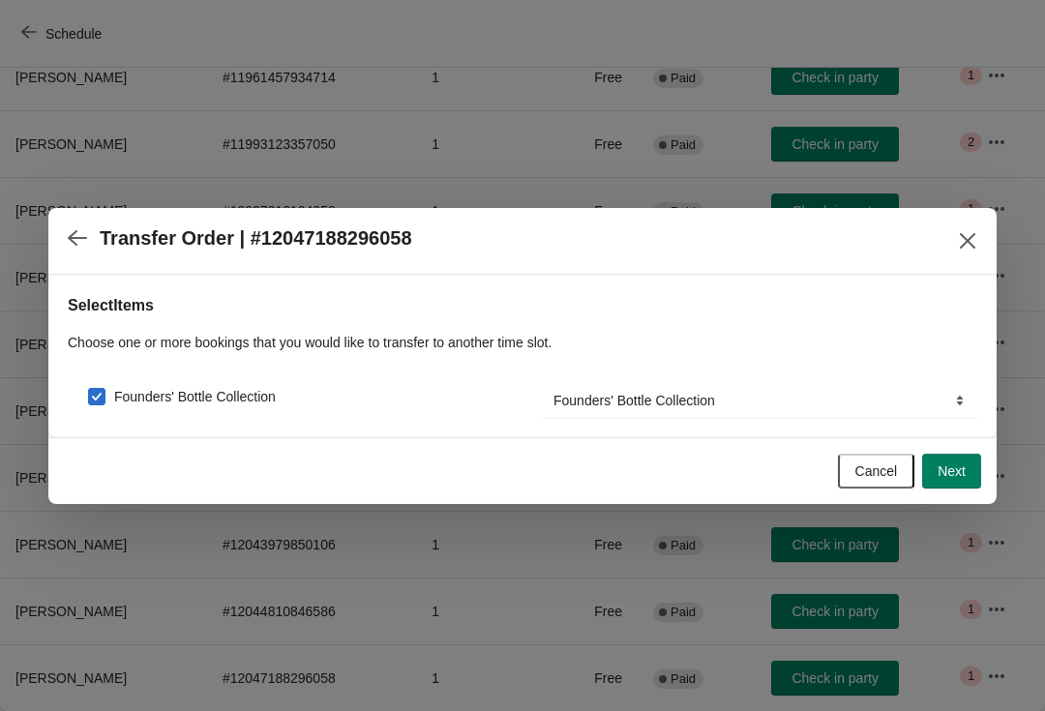
click at [962, 481] on button "Next" at bounding box center [951, 471] width 59 height 35
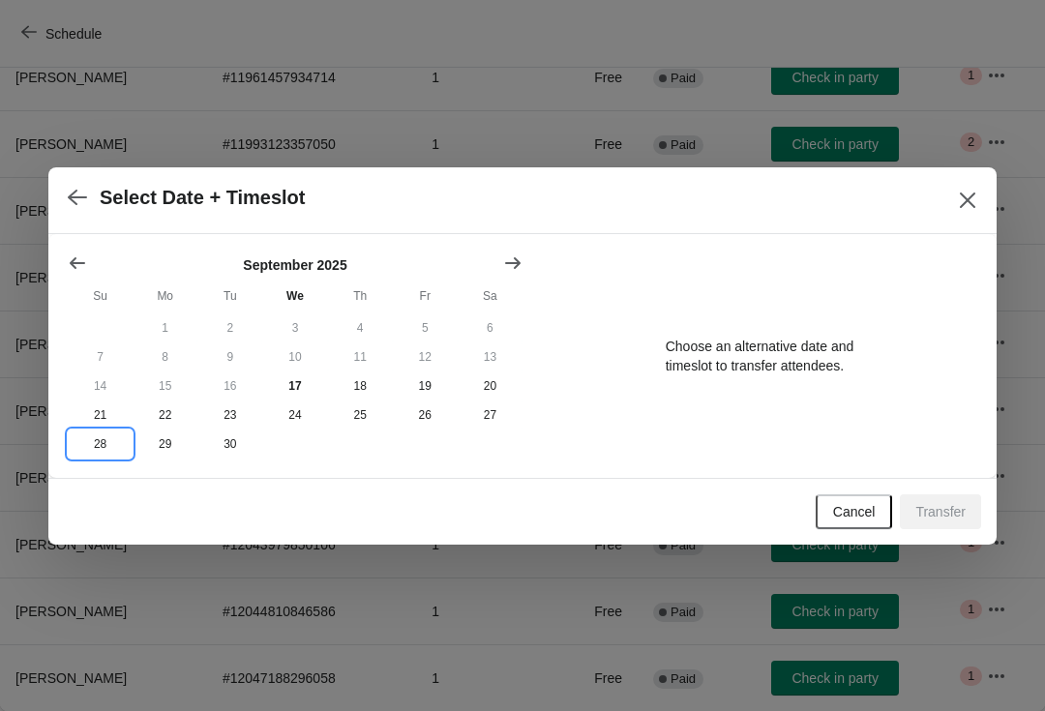
click at [94, 449] on button "28" at bounding box center [100, 444] width 65 height 29
click at [515, 265] on icon "Show next month, October 2025" at bounding box center [512, 262] width 15 height 12
click at [100, 458] on button "26" at bounding box center [100, 444] width 65 height 29
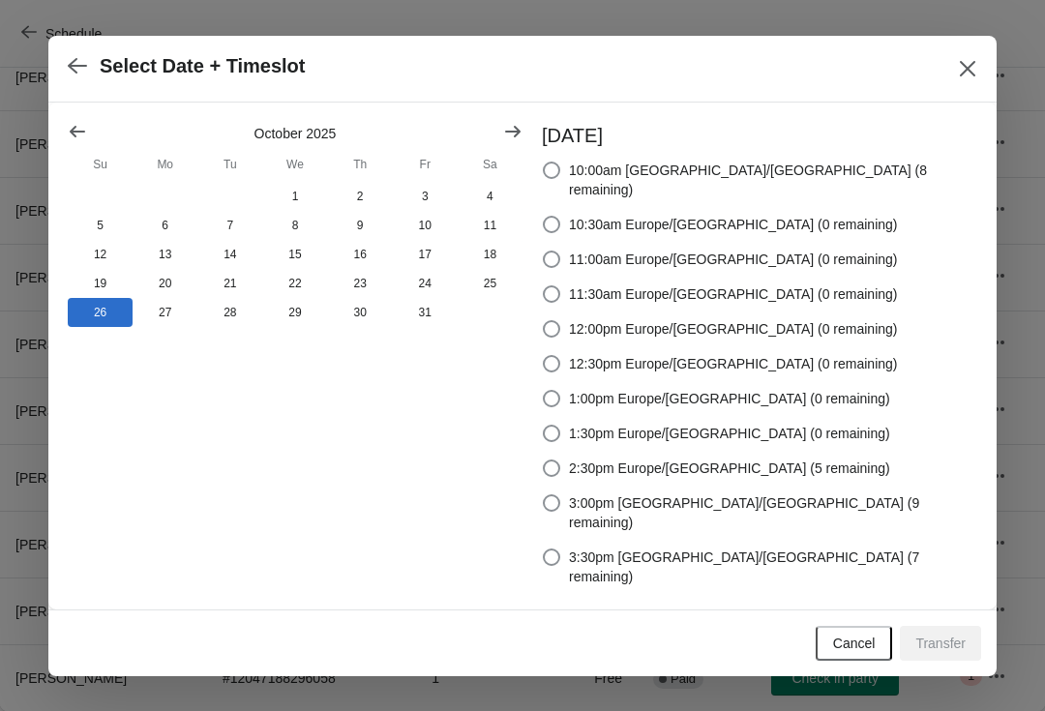
click at [560, 551] on span at bounding box center [551, 557] width 17 height 17
click at [544, 550] on input "3:30pm Europe/London (7 remaining)" at bounding box center [543, 549] width 1 height 1
radio input "true"
click at [958, 626] on button "Transfer" at bounding box center [940, 643] width 81 height 35
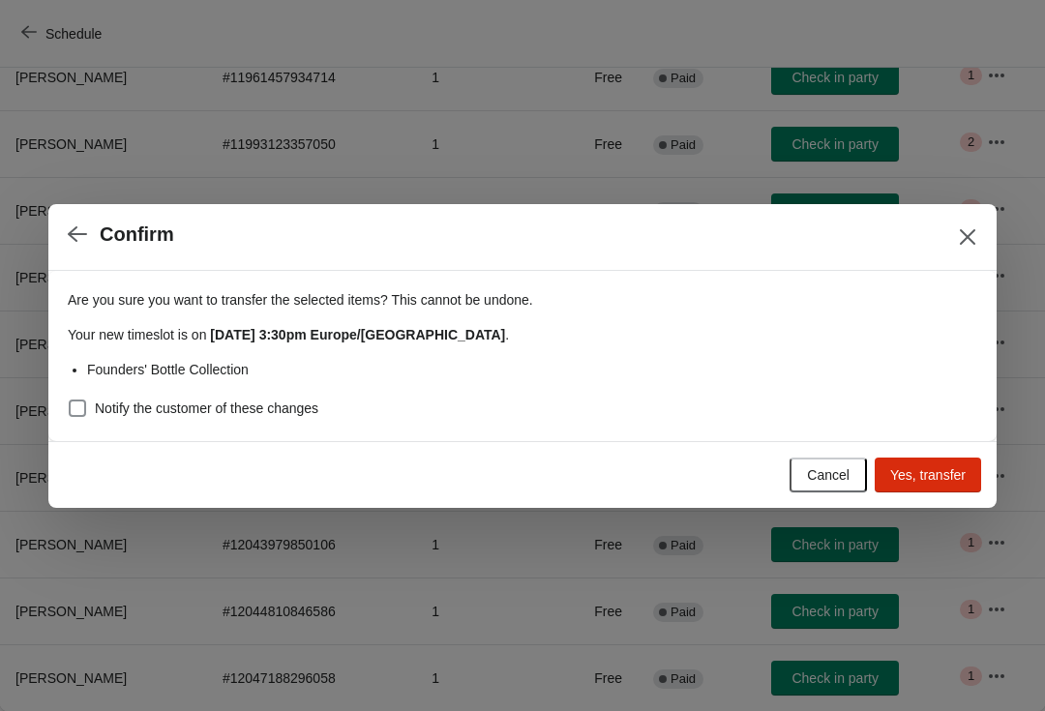
click at [75, 416] on span at bounding box center [77, 408] width 17 height 17
click at [70, 401] on input "Notify the customer of these changes" at bounding box center [69, 400] width 1 height 1
checkbox input "true"
click at [955, 489] on button "Yes, transfer" at bounding box center [928, 475] width 106 height 35
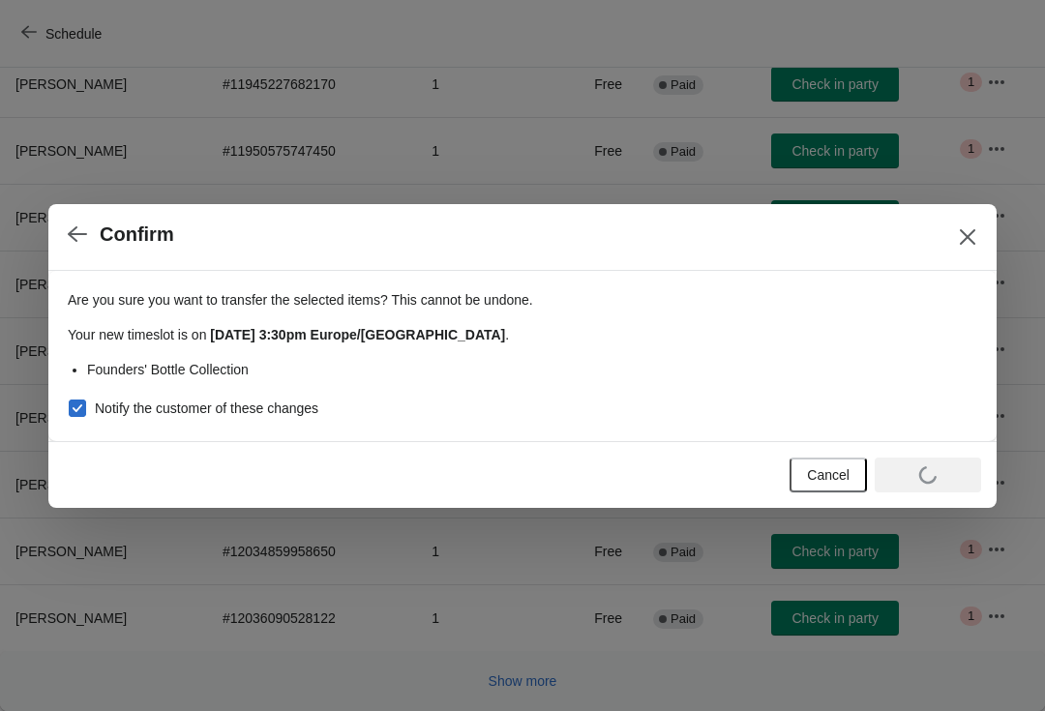
scroll to position [317, 0]
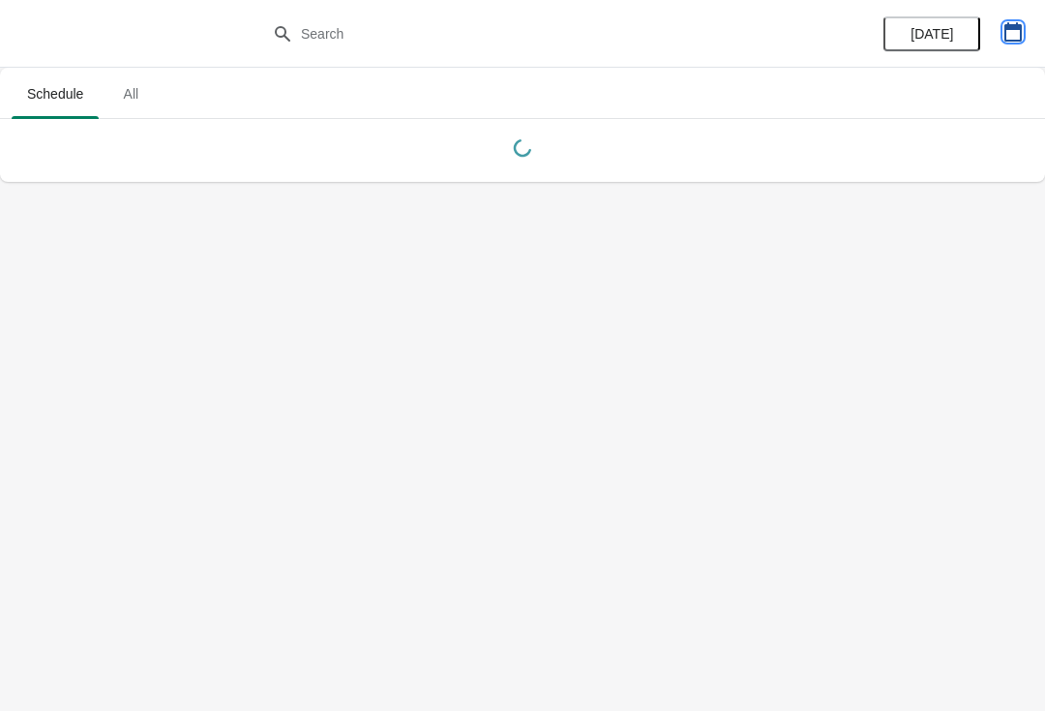
click at [1007, 39] on icon "button" at bounding box center [1012, 31] width 19 height 19
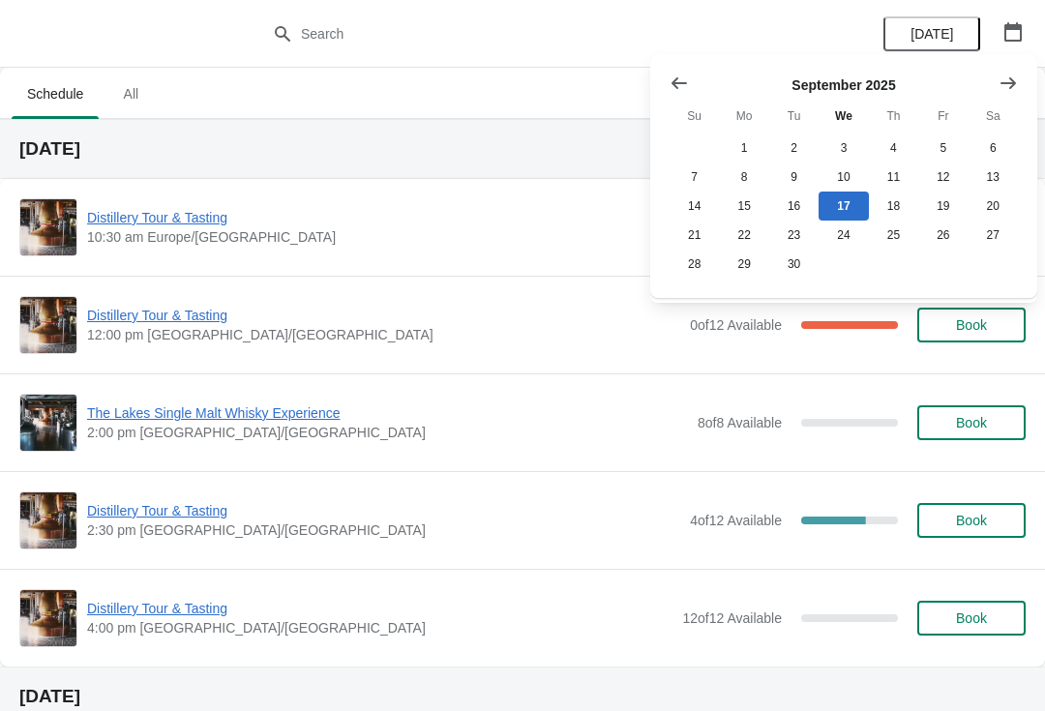
click at [1011, 72] on button "Show next month, October 2025" at bounding box center [1008, 83] width 35 height 35
click at [700, 269] on button "26" at bounding box center [694, 264] width 49 height 29
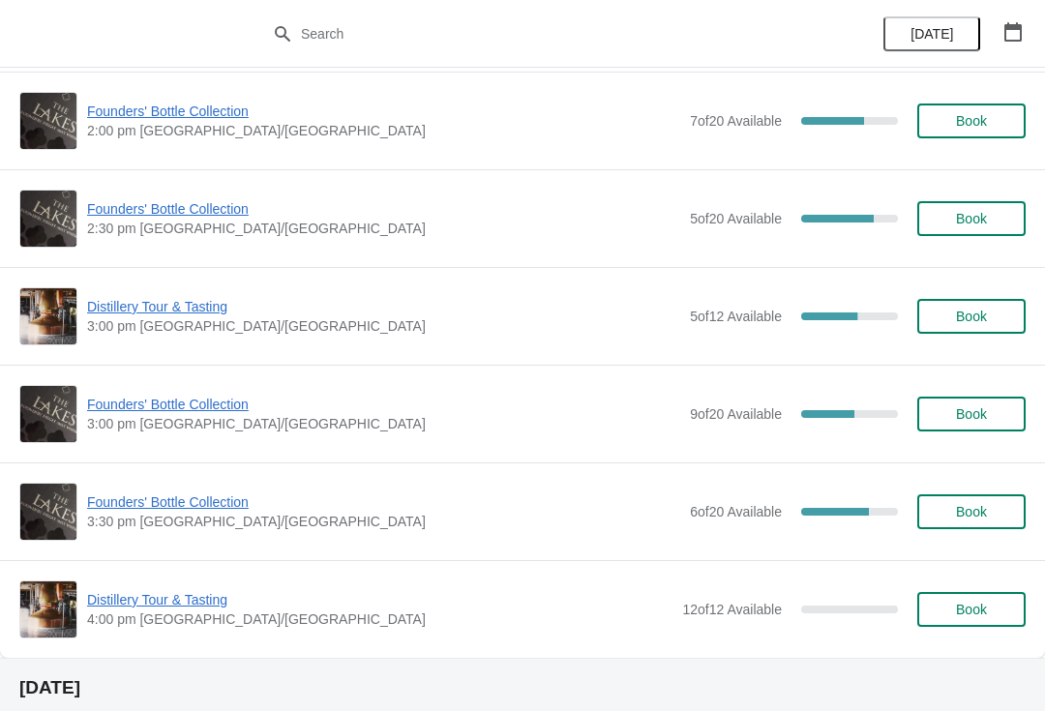
scroll to position [1373, 0]
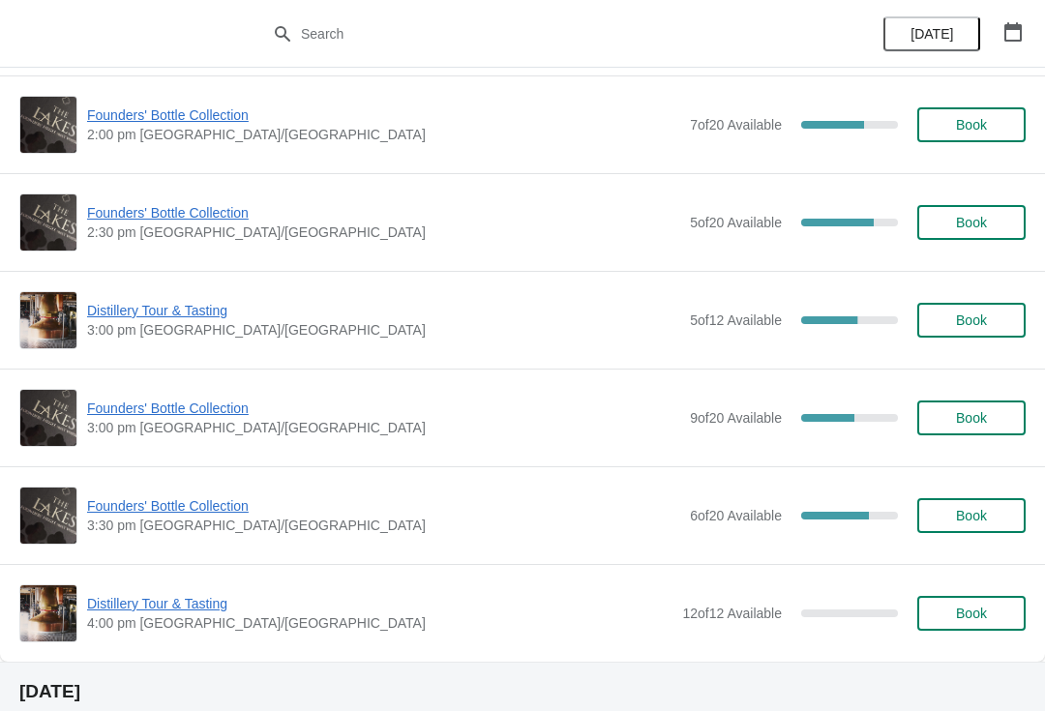
click at [175, 612] on span "Distillery Tour & Tasting" at bounding box center [379, 603] width 585 height 19
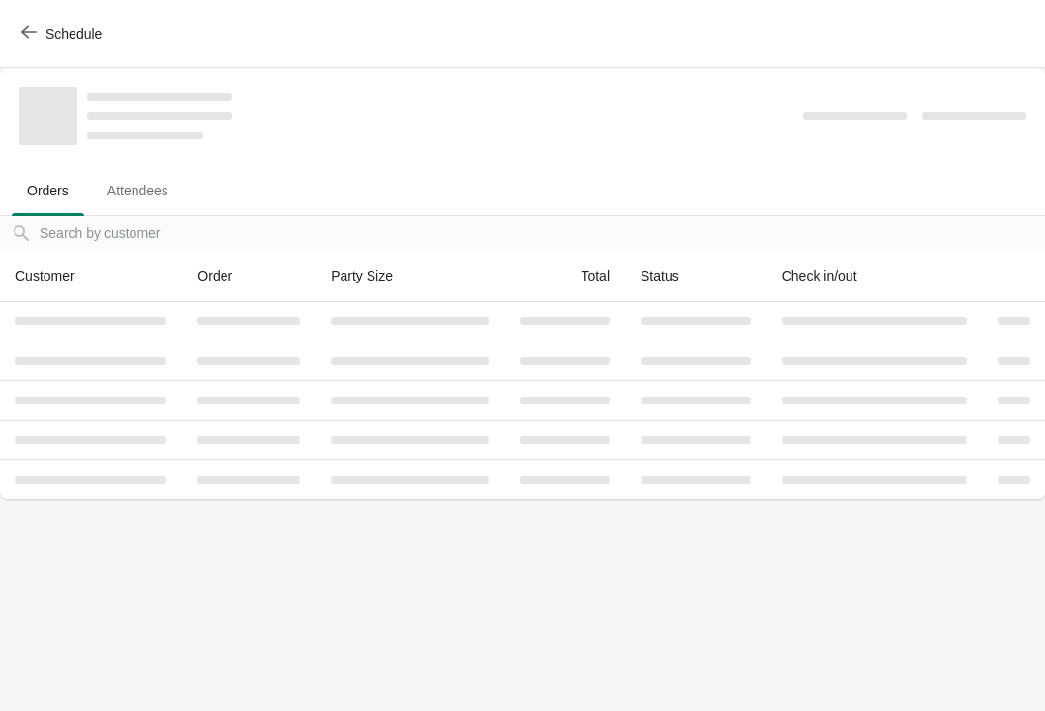
scroll to position [0, 0]
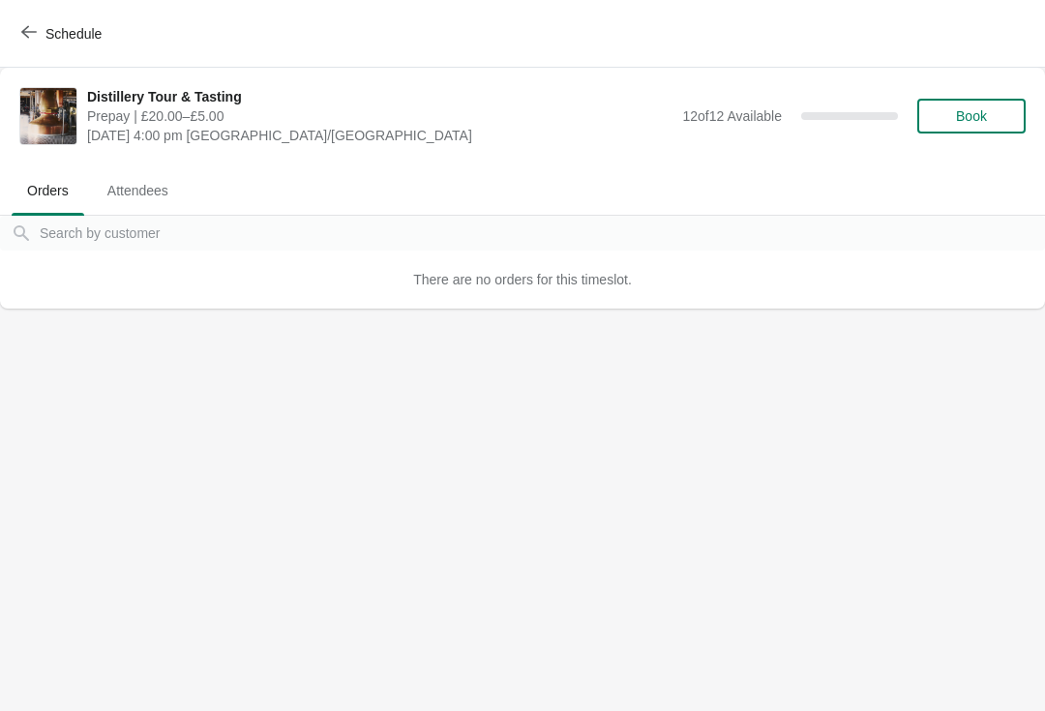
click at [973, 120] on span "Book" at bounding box center [971, 115] width 31 height 15
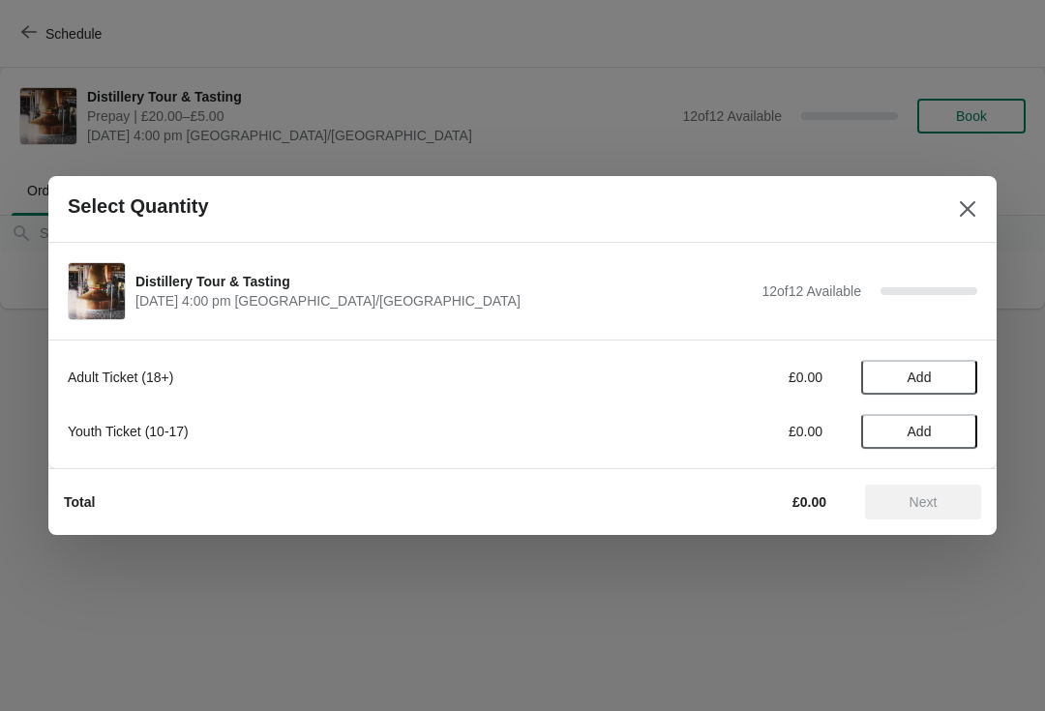
click at [935, 389] on button "Add" at bounding box center [919, 377] width 116 height 35
click at [958, 379] on icon at bounding box center [952, 378] width 20 height 20
click at [930, 501] on span "Next" at bounding box center [923, 501] width 28 height 15
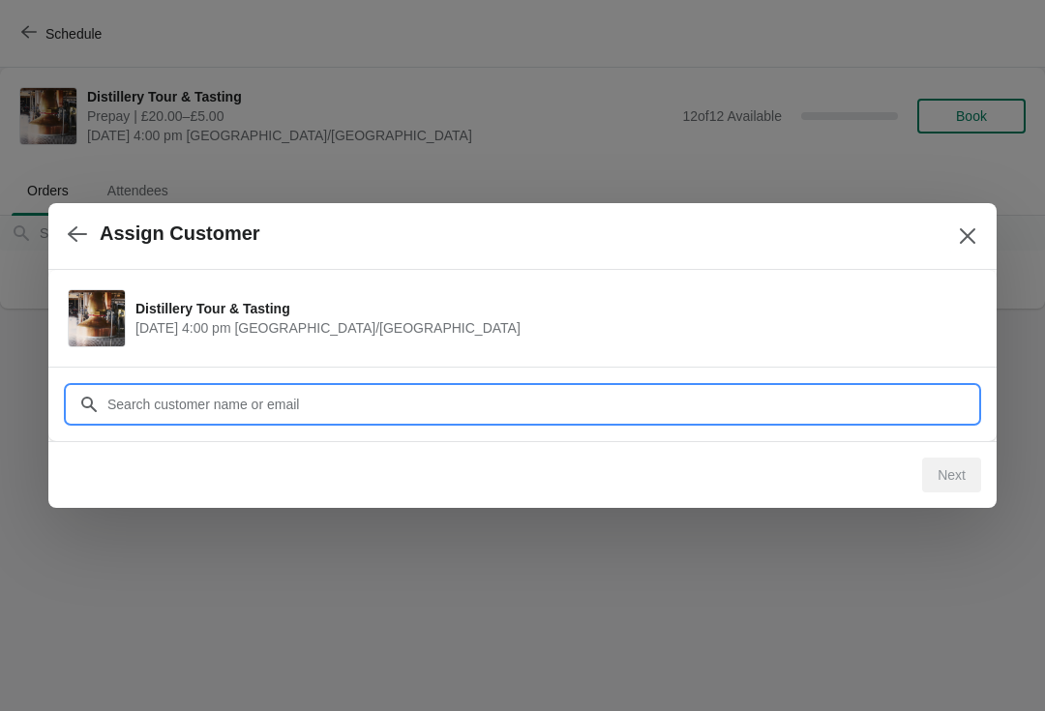
click at [410, 410] on input "Customer" at bounding box center [541, 404] width 871 height 35
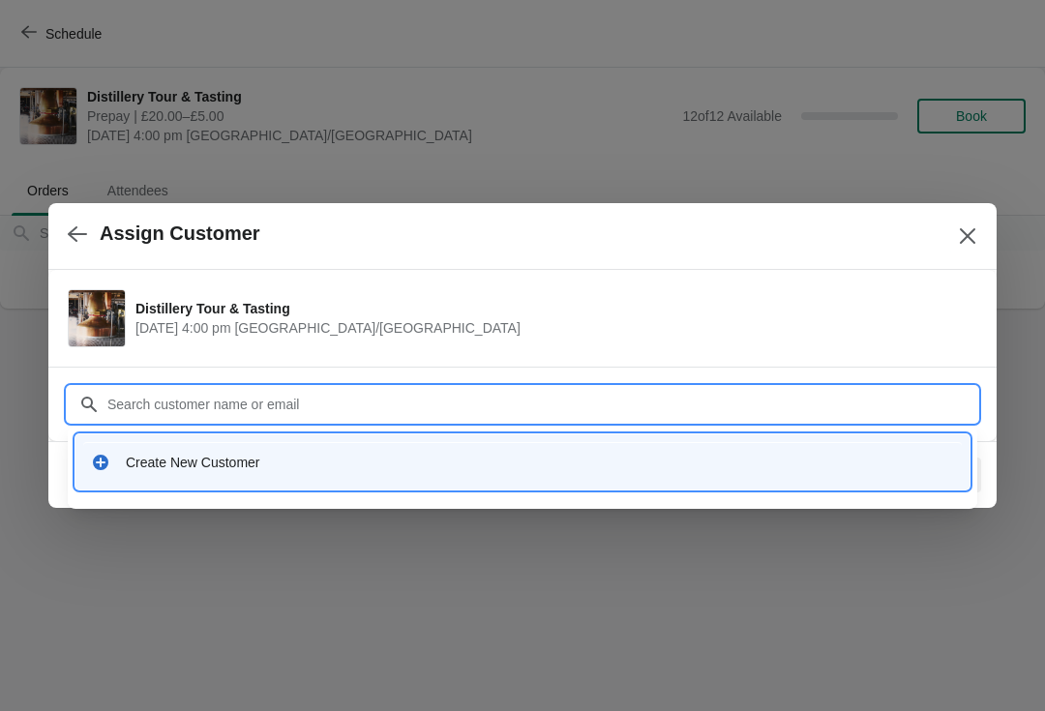
click at [246, 471] on div "Create New Customer" at bounding box center [540, 462] width 828 height 19
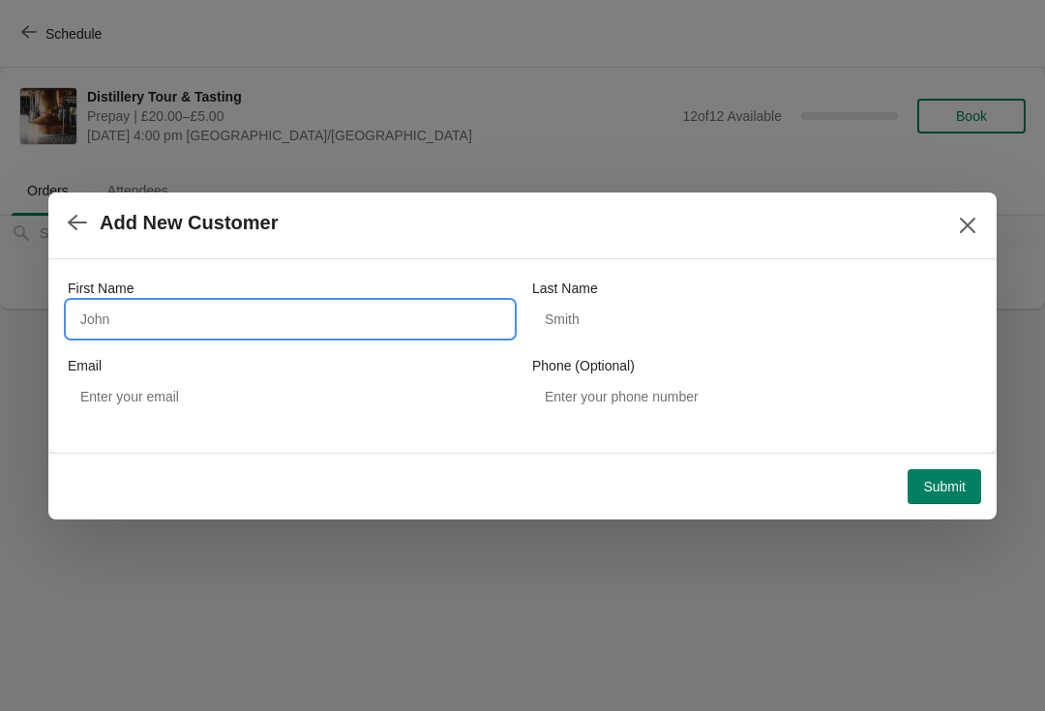
click at [233, 315] on input "First Name" at bounding box center [290, 319] width 445 height 35
type input "John"
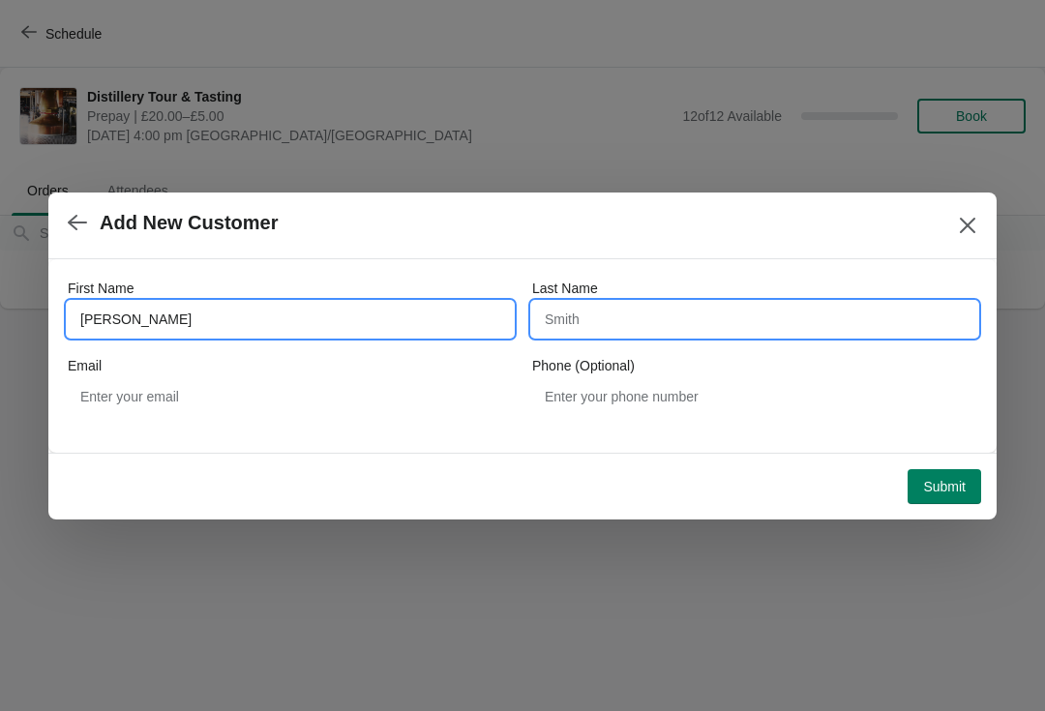
click at [652, 321] on input "Last Name" at bounding box center [754, 319] width 445 height 35
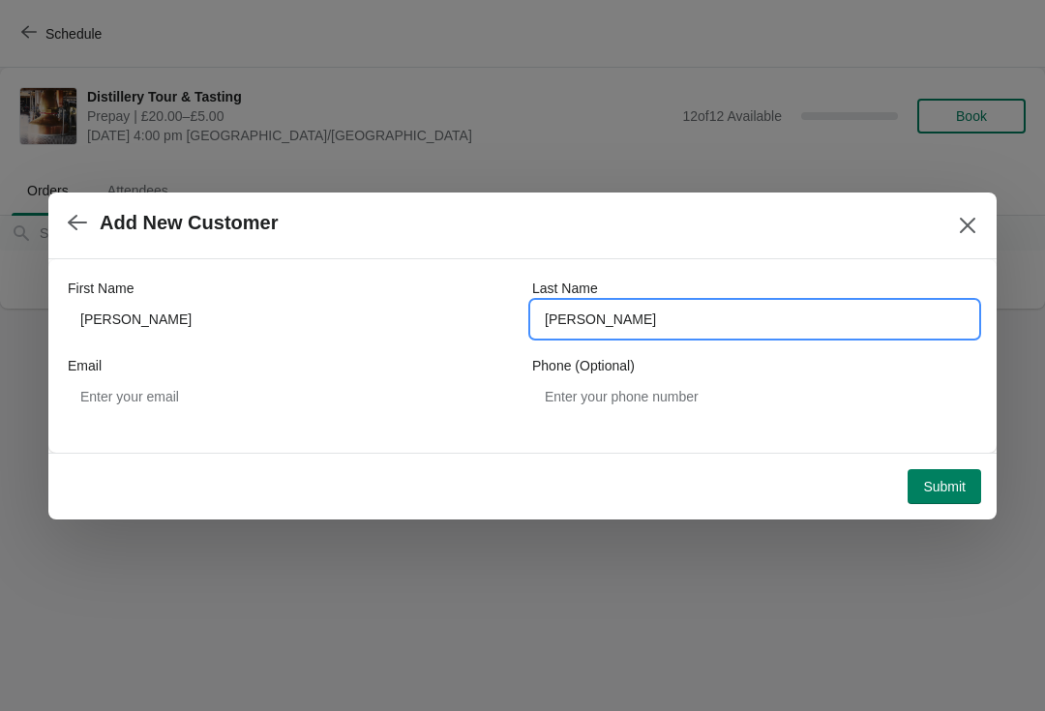
type input "Eggleton"
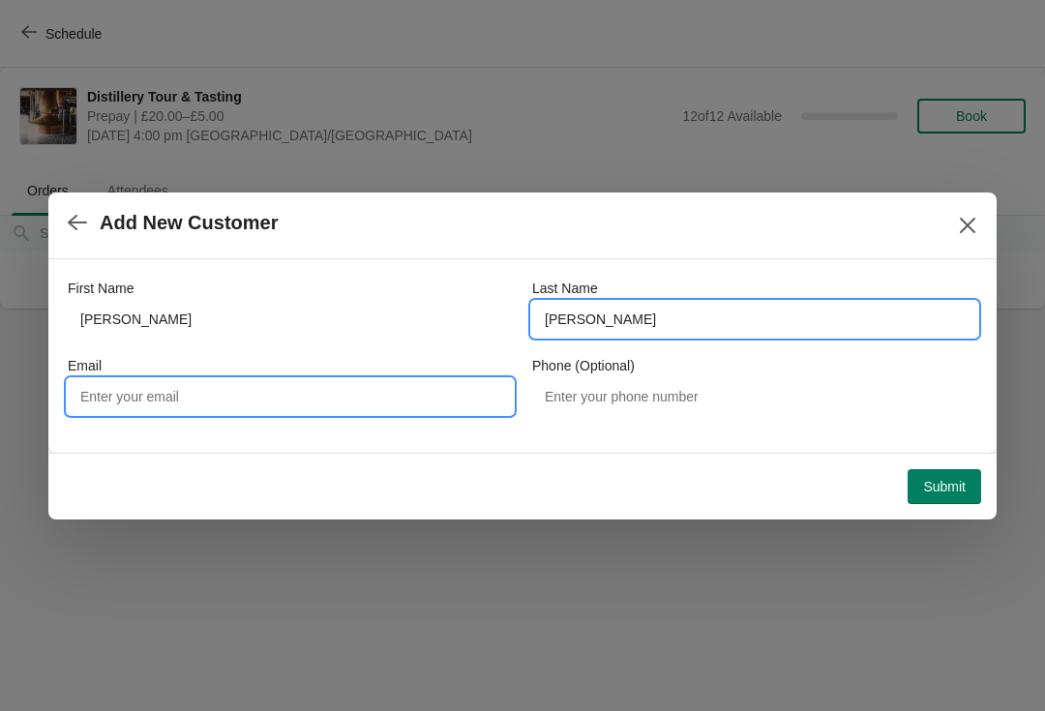
click at [197, 401] on input "Email" at bounding box center [290, 396] width 445 height 35
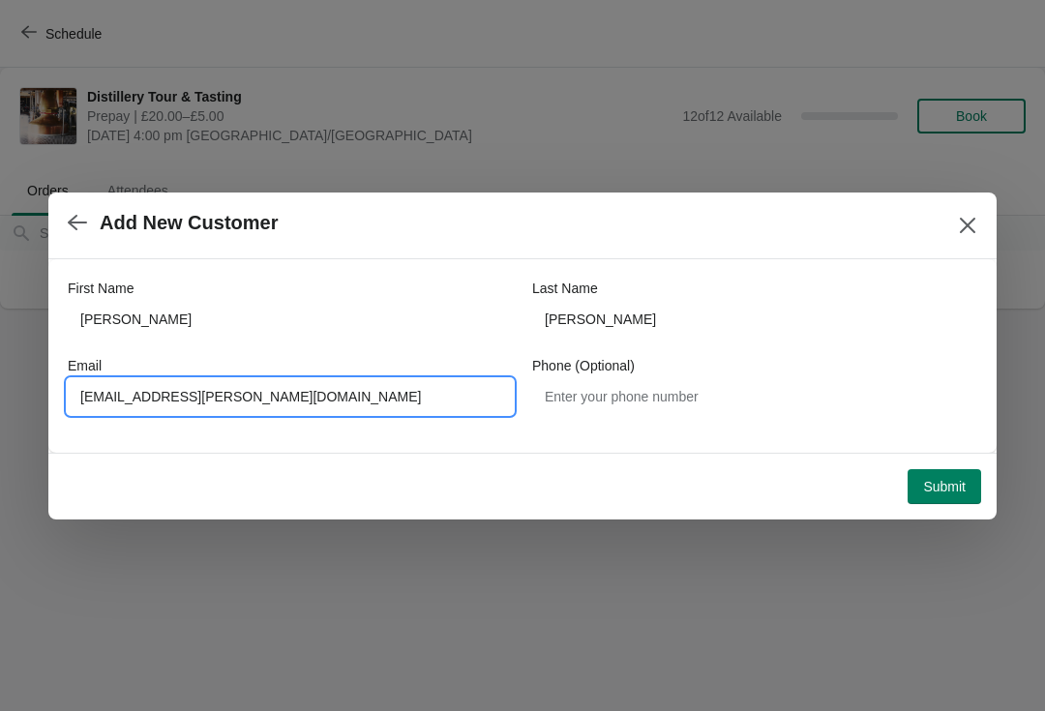
type input "Japanese.eggleton@btinternet.com"
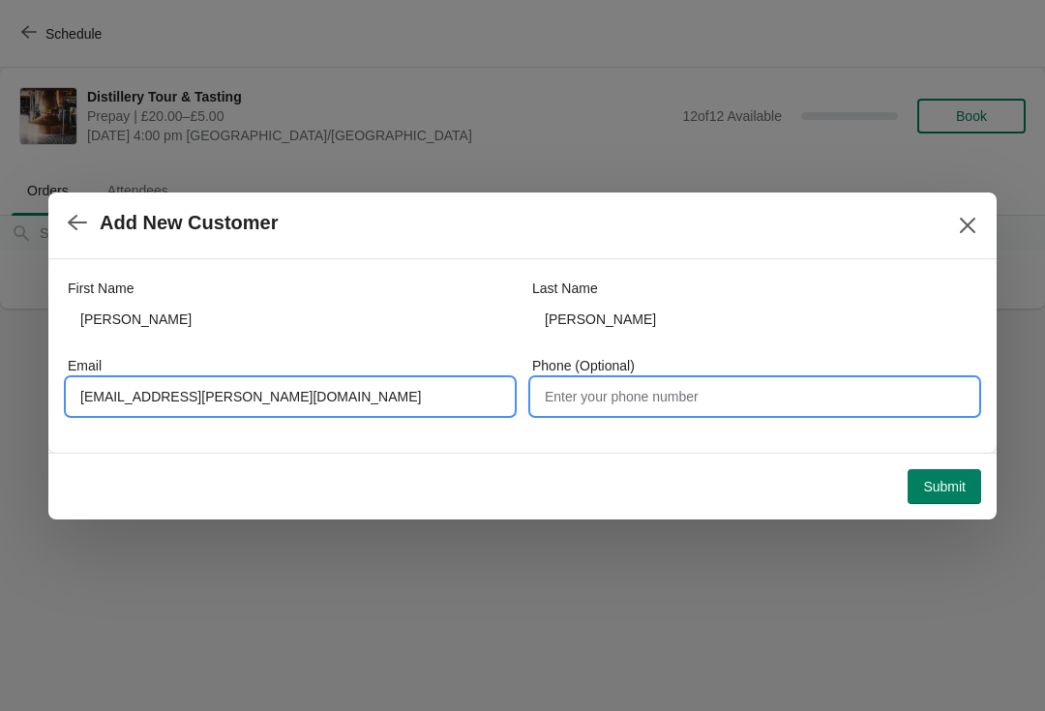
click at [633, 396] on input "Phone (Optional)" at bounding box center [754, 396] width 445 height 35
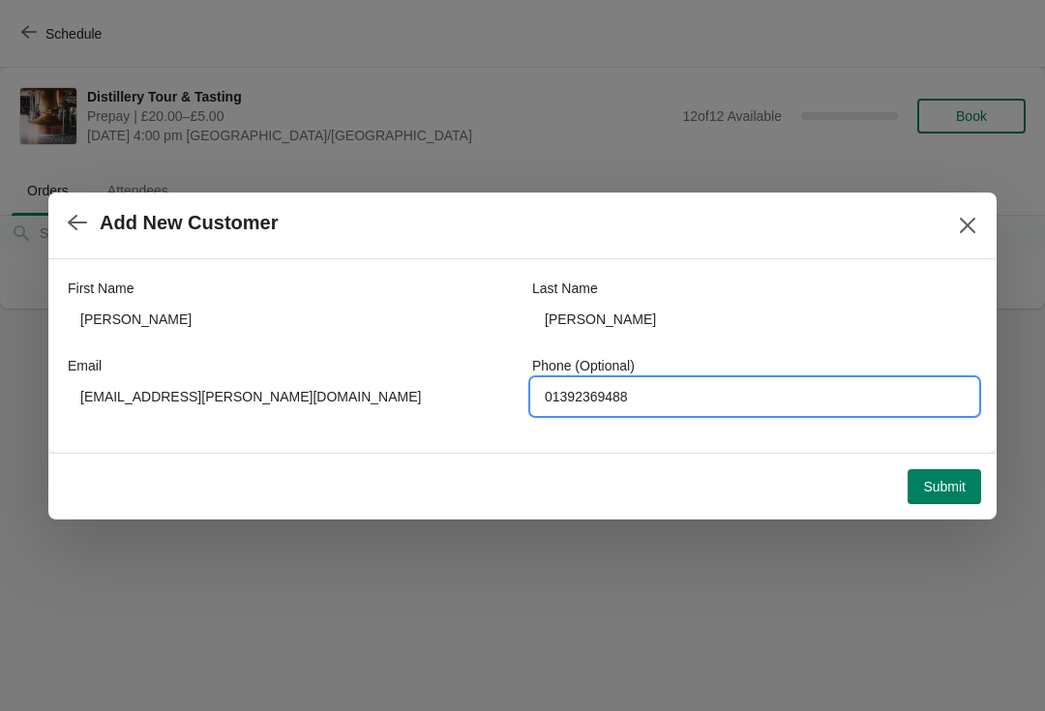
type input "01392369488"
click at [947, 492] on span "Submit" at bounding box center [944, 486] width 43 height 15
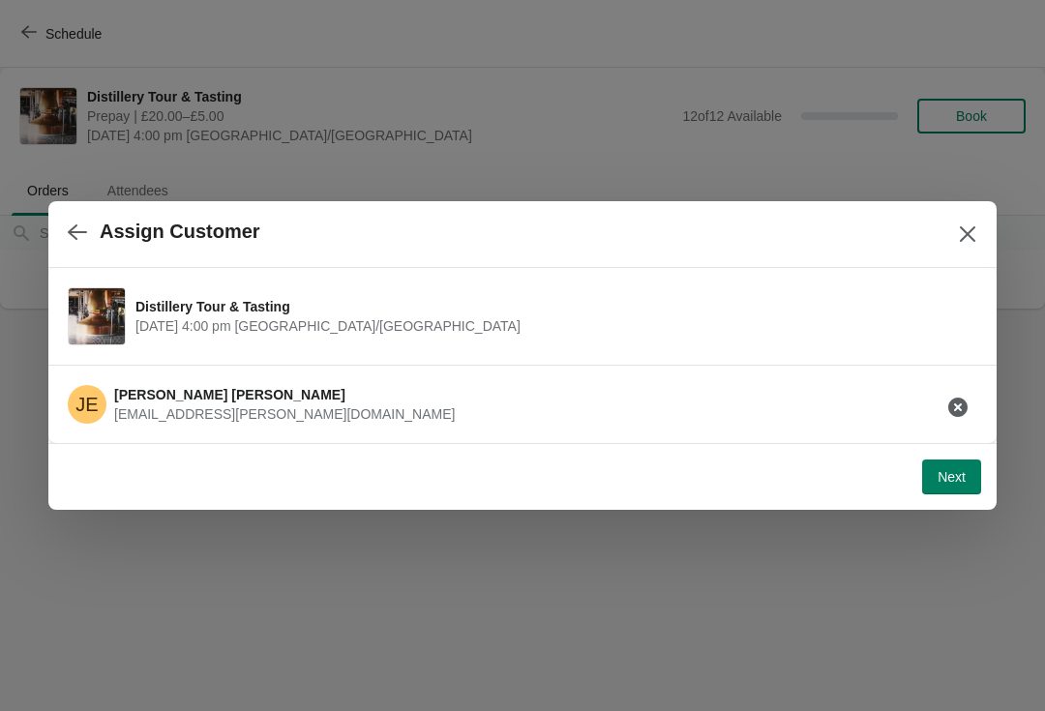
click at [958, 483] on span "Next" at bounding box center [952, 476] width 28 height 15
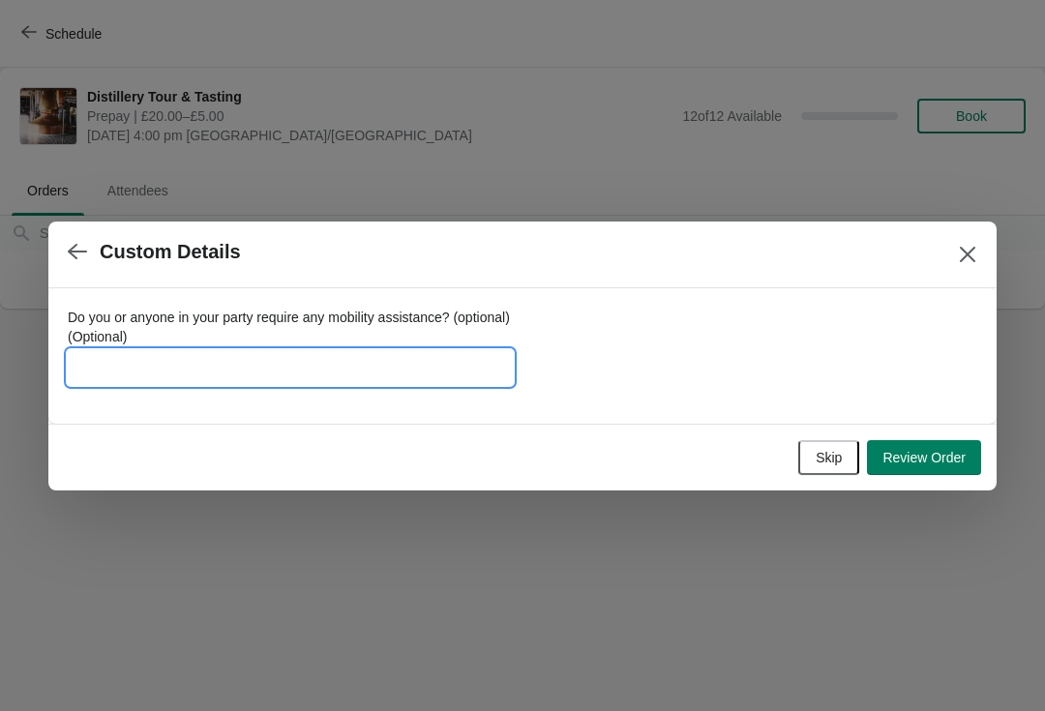
click at [263, 362] on input "Do you or anyone in your party require any mobility assistance? (optional) (Opt…" at bounding box center [290, 367] width 445 height 35
type input "Founder701201"
